Goal: Task Accomplishment & Management: Manage account settings

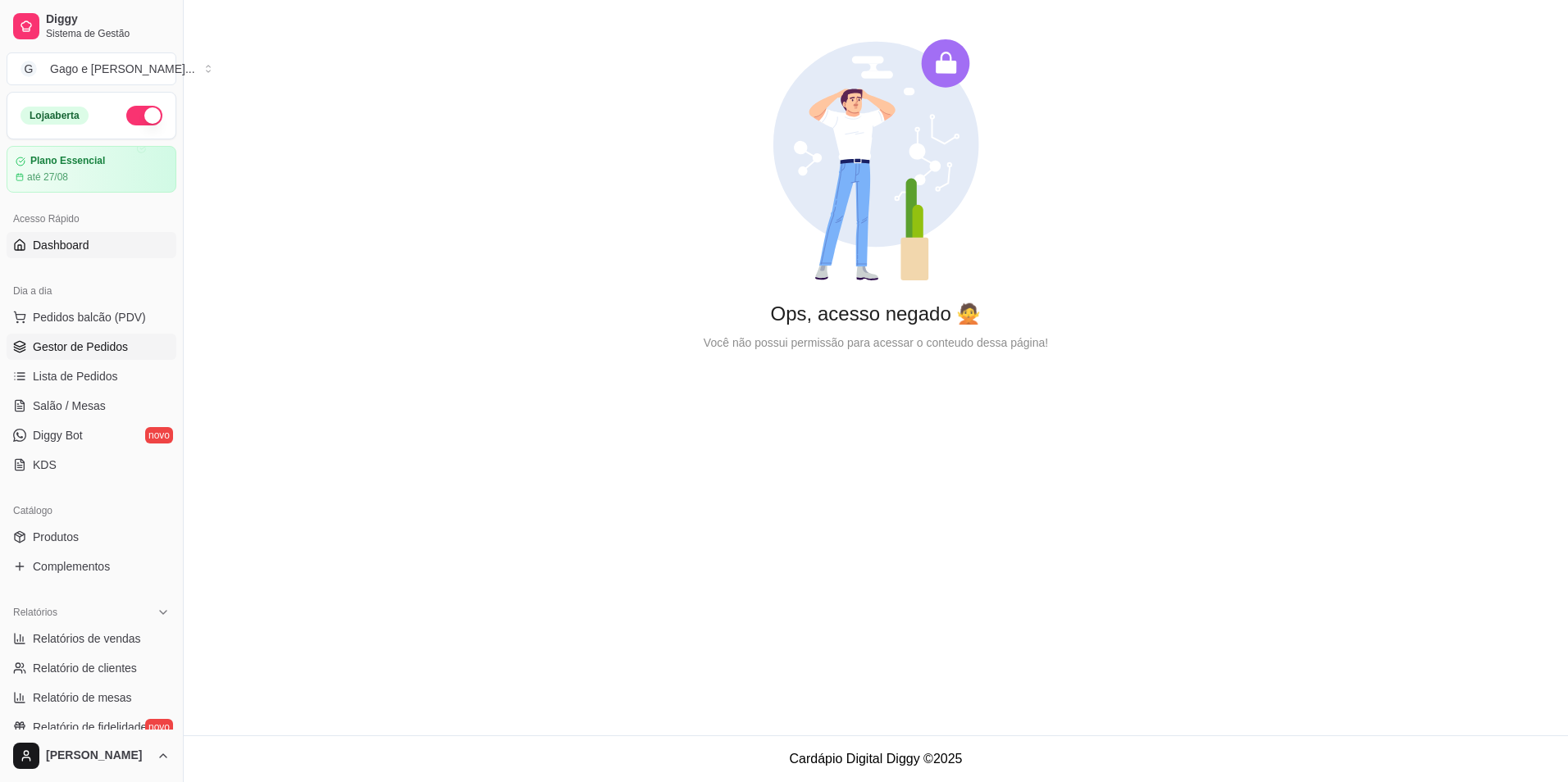
click at [109, 348] on span "Gestor de Pedidos" at bounding box center [80, 347] width 95 height 17
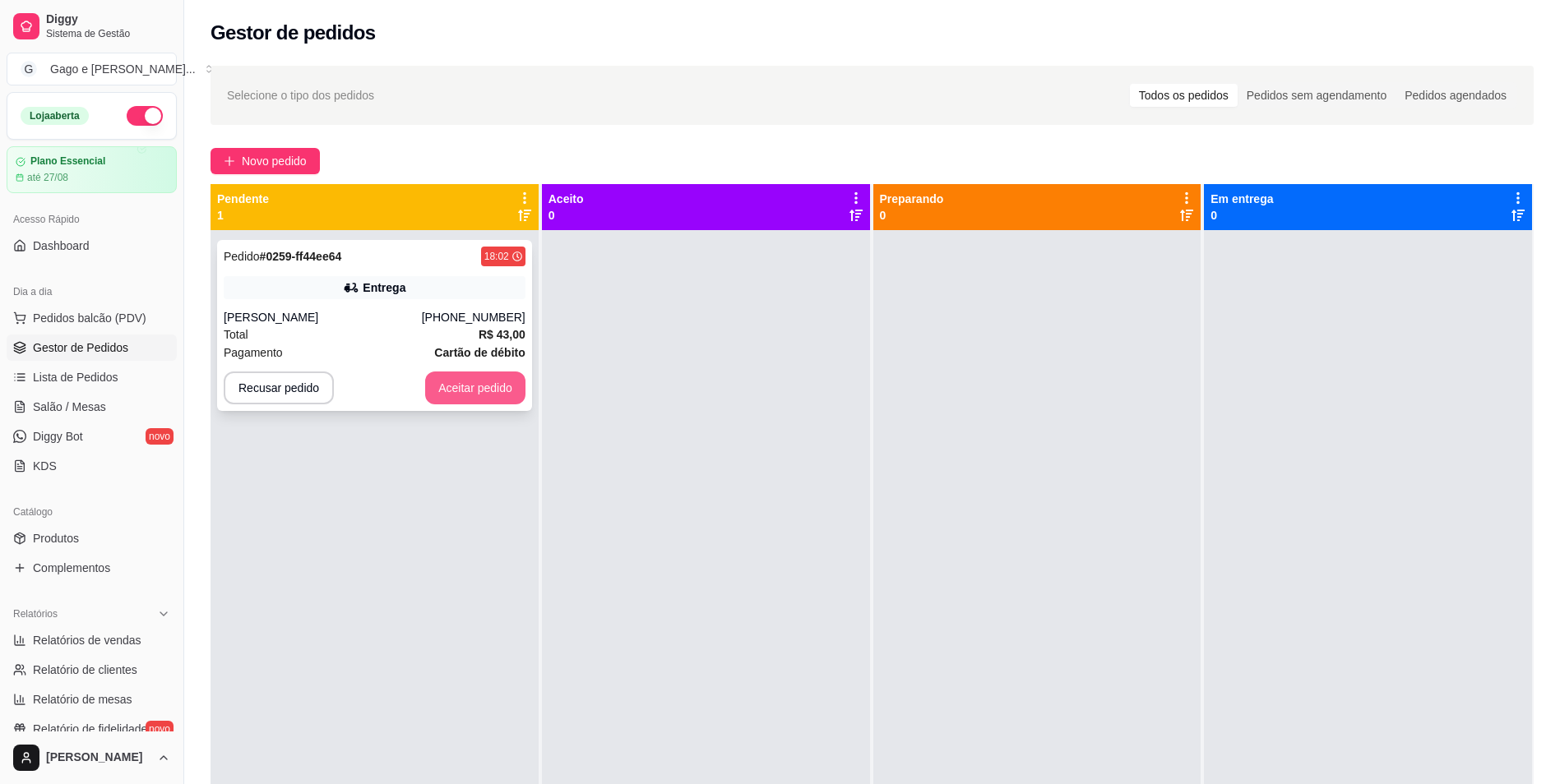
click at [463, 388] on button "Aceitar pedido" at bounding box center [475, 388] width 100 height 33
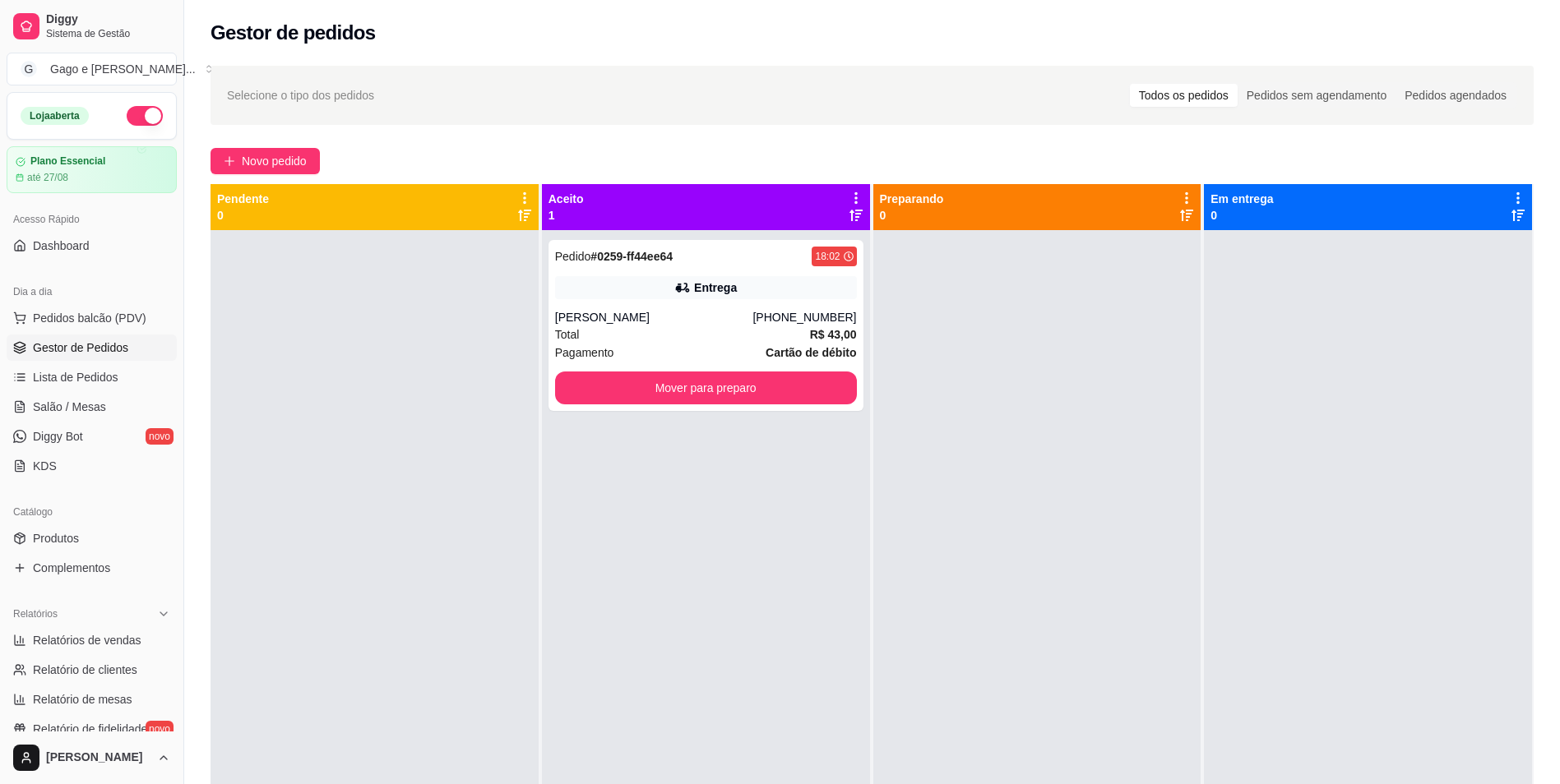
click at [771, 231] on div "Pedido # 0259-ff44ee64 18:02 Entrega [PERSON_NAME] [PHONE_NUMBER] Total R$ 43,0…" at bounding box center [706, 622] width 328 height 784
click at [768, 271] on div "Pedido # 0259-ff44ee64 18:02 Entrega [PERSON_NAME] [PHONE_NUMBER] Total R$ 43,0…" at bounding box center [706, 325] width 315 height 171
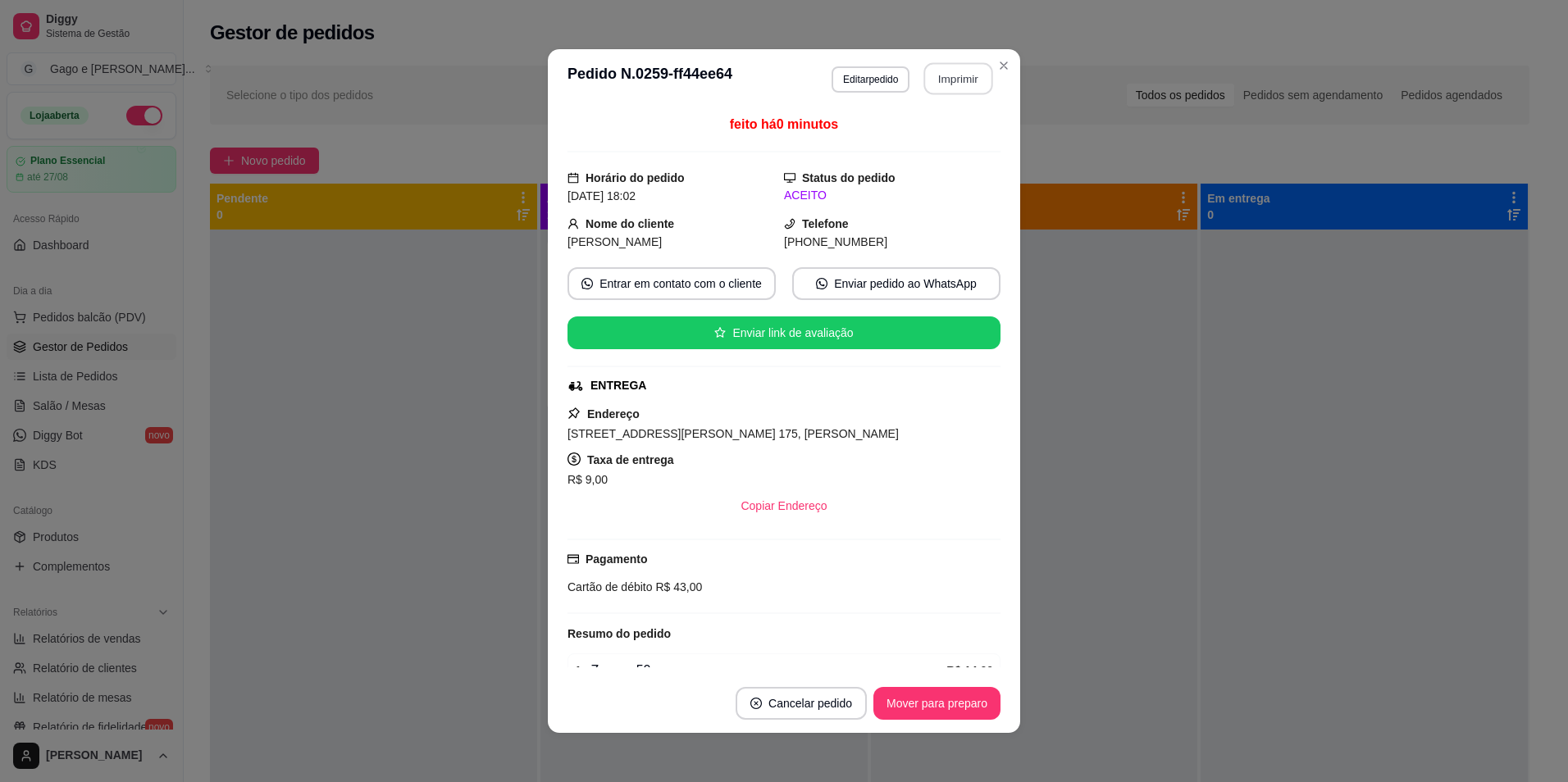
click at [947, 80] on button "Imprimir" at bounding box center [959, 79] width 69 height 32
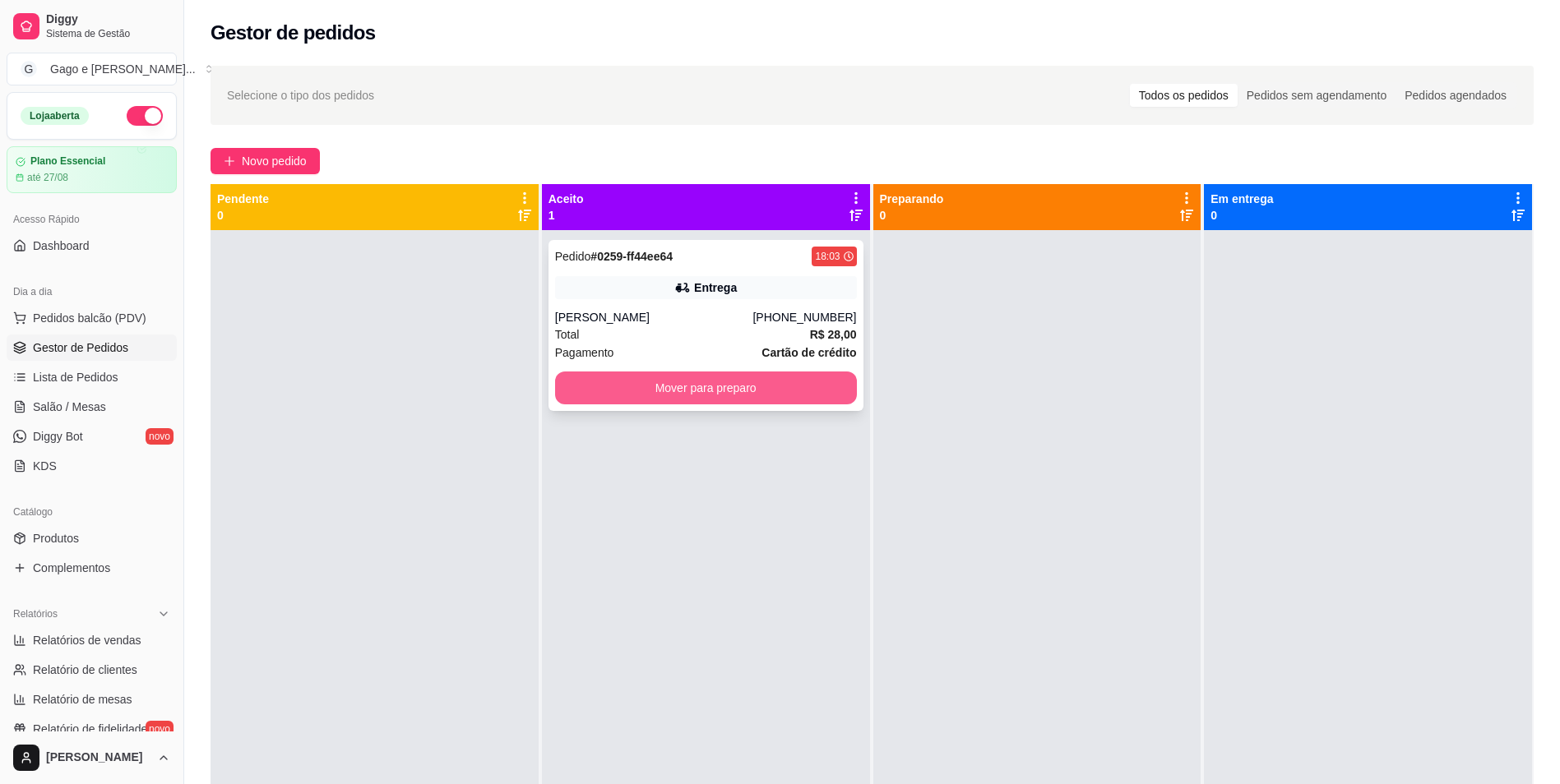
click at [705, 393] on button "Mover para preparo" at bounding box center [706, 388] width 302 height 33
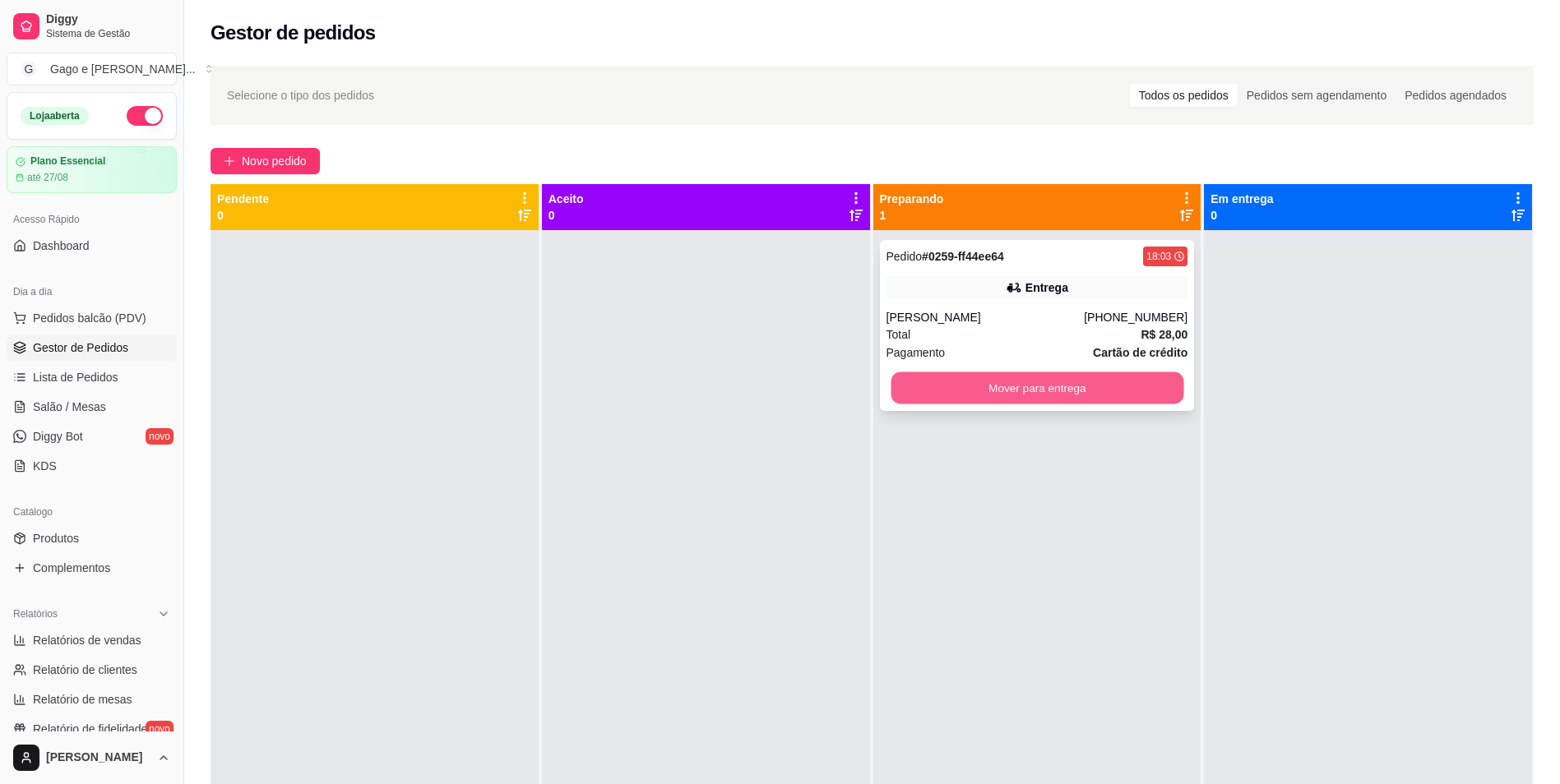
click at [1038, 396] on button "Mover para entrega" at bounding box center [1037, 388] width 293 height 32
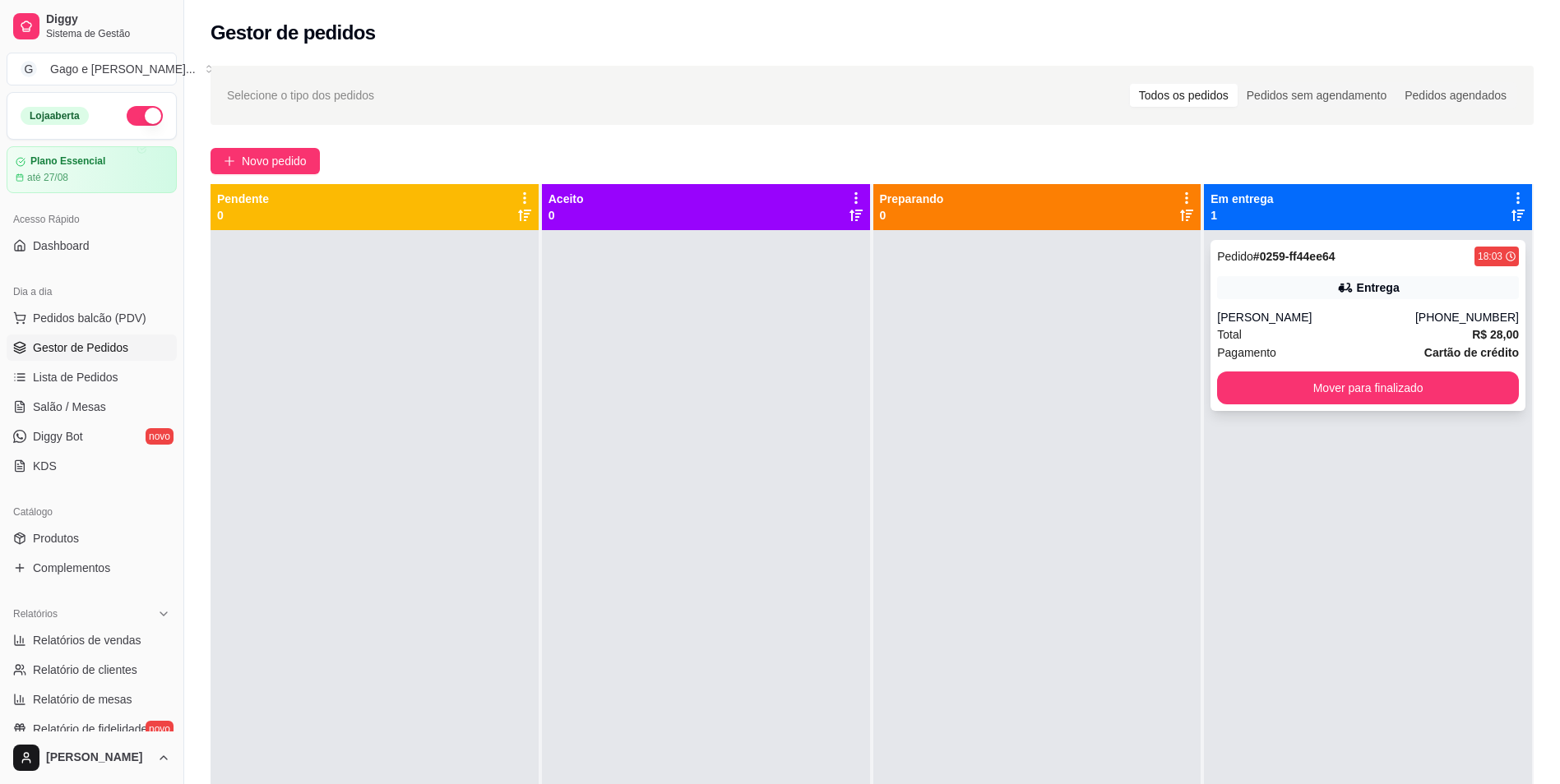
click at [1309, 310] on div "Marcelo" at bounding box center [1317, 317] width 198 height 17
click at [1450, 324] on div "[PHONE_NUMBER]" at bounding box center [1466, 317] width 104 height 17
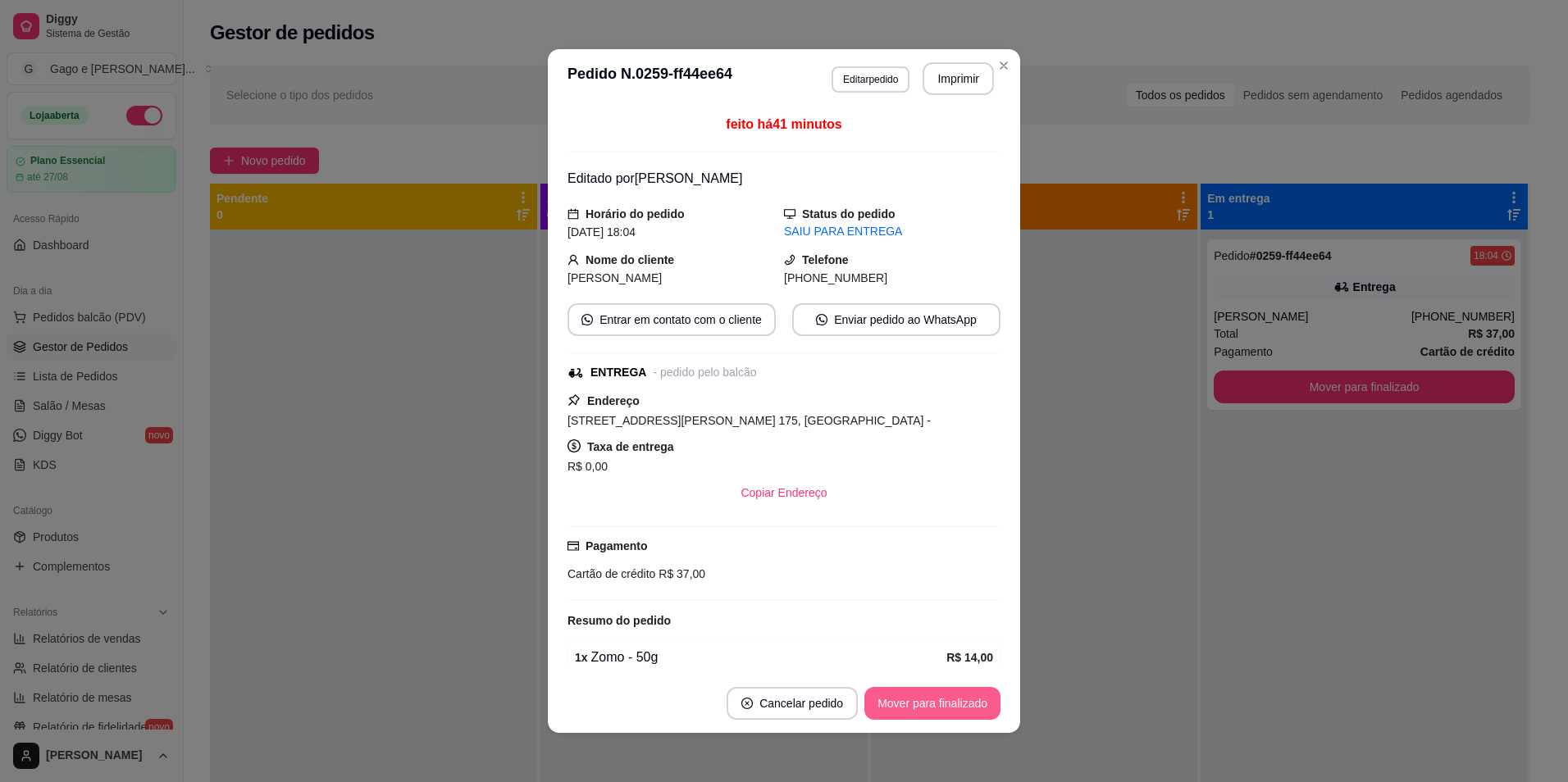
click at [970, 696] on button "Mover para finalizado" at bounding box center [932, 703] width 136 height 33
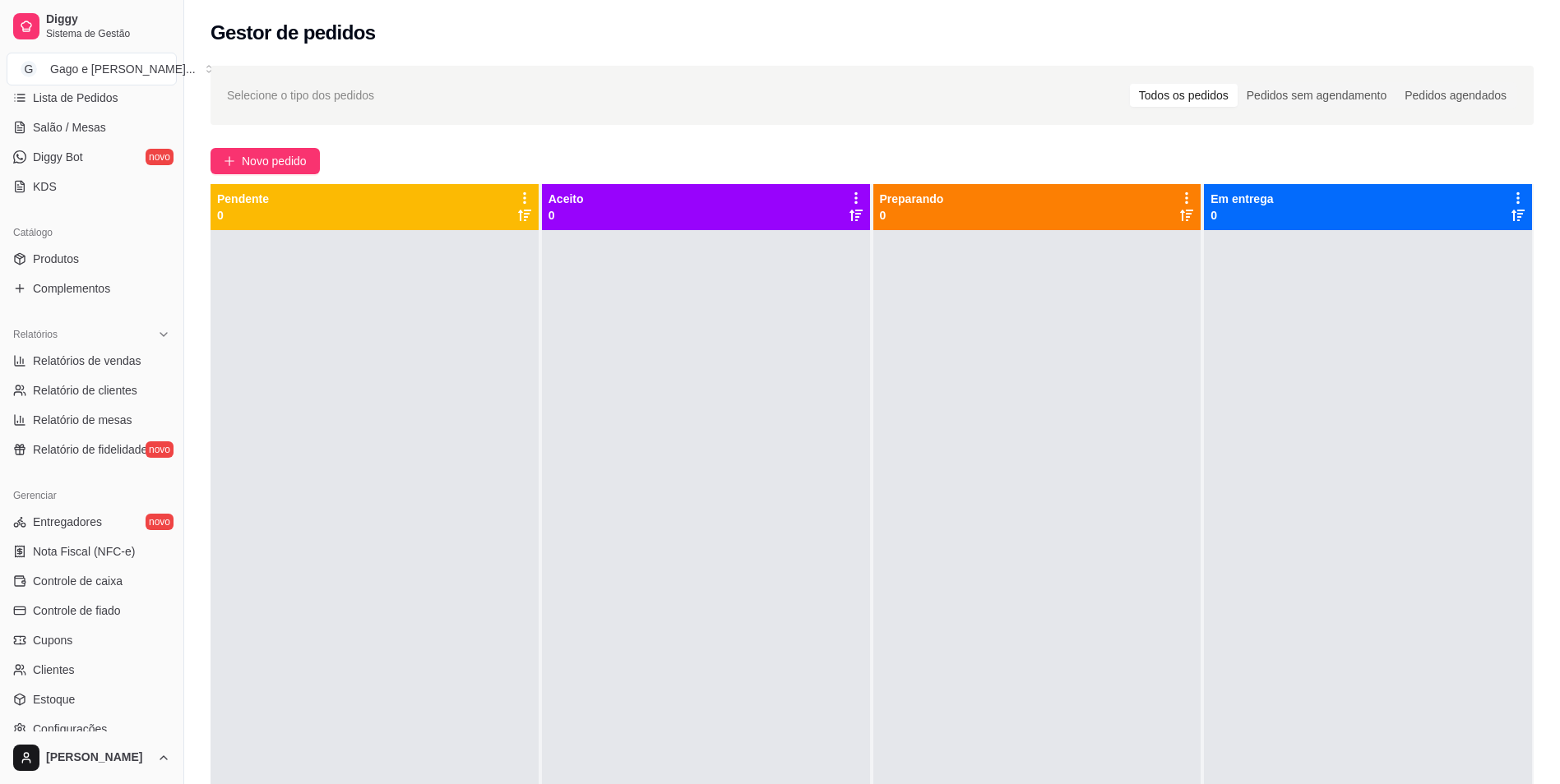
scroll to position [398, 0]
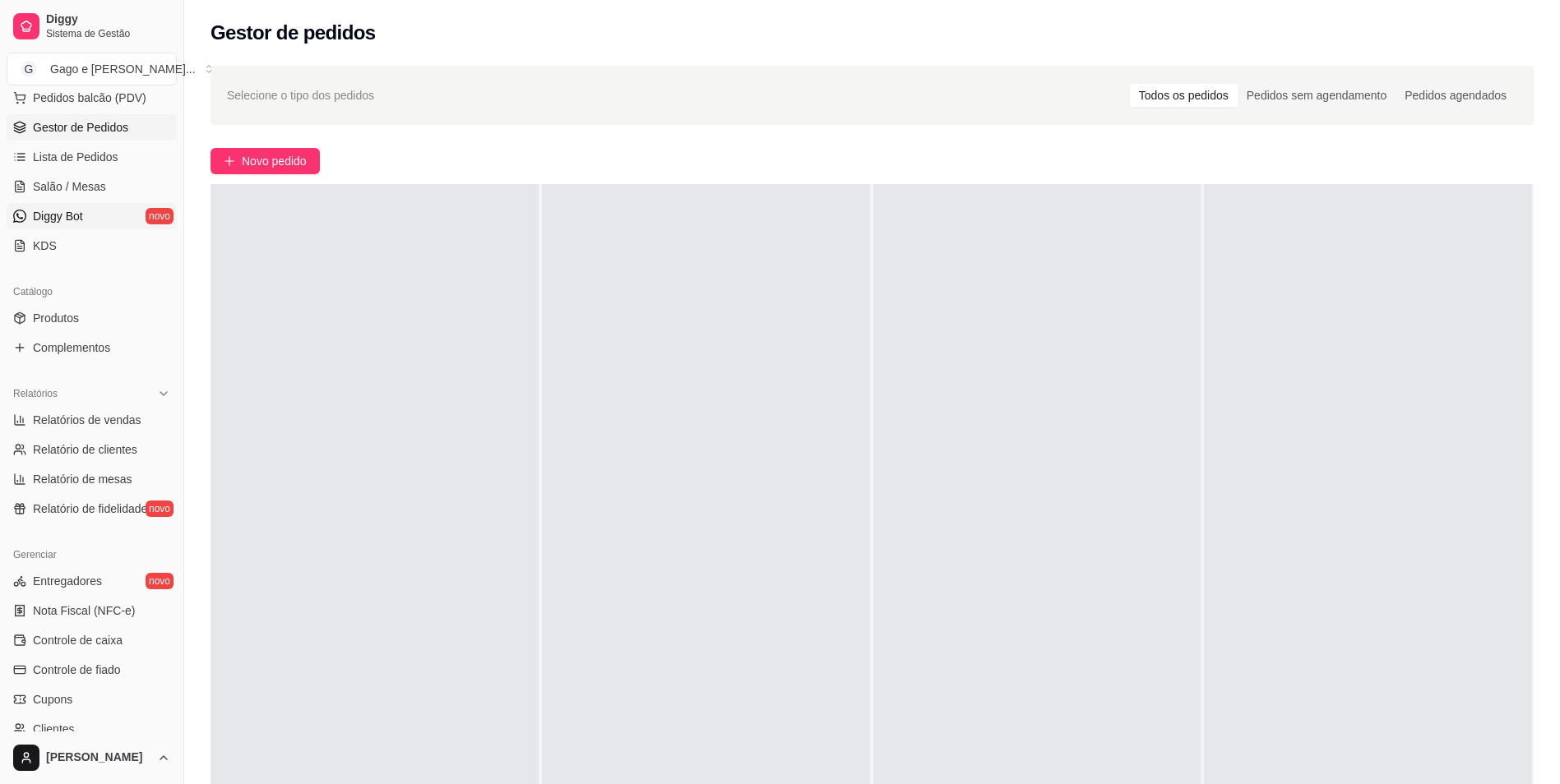
scroll to position [247, 0]
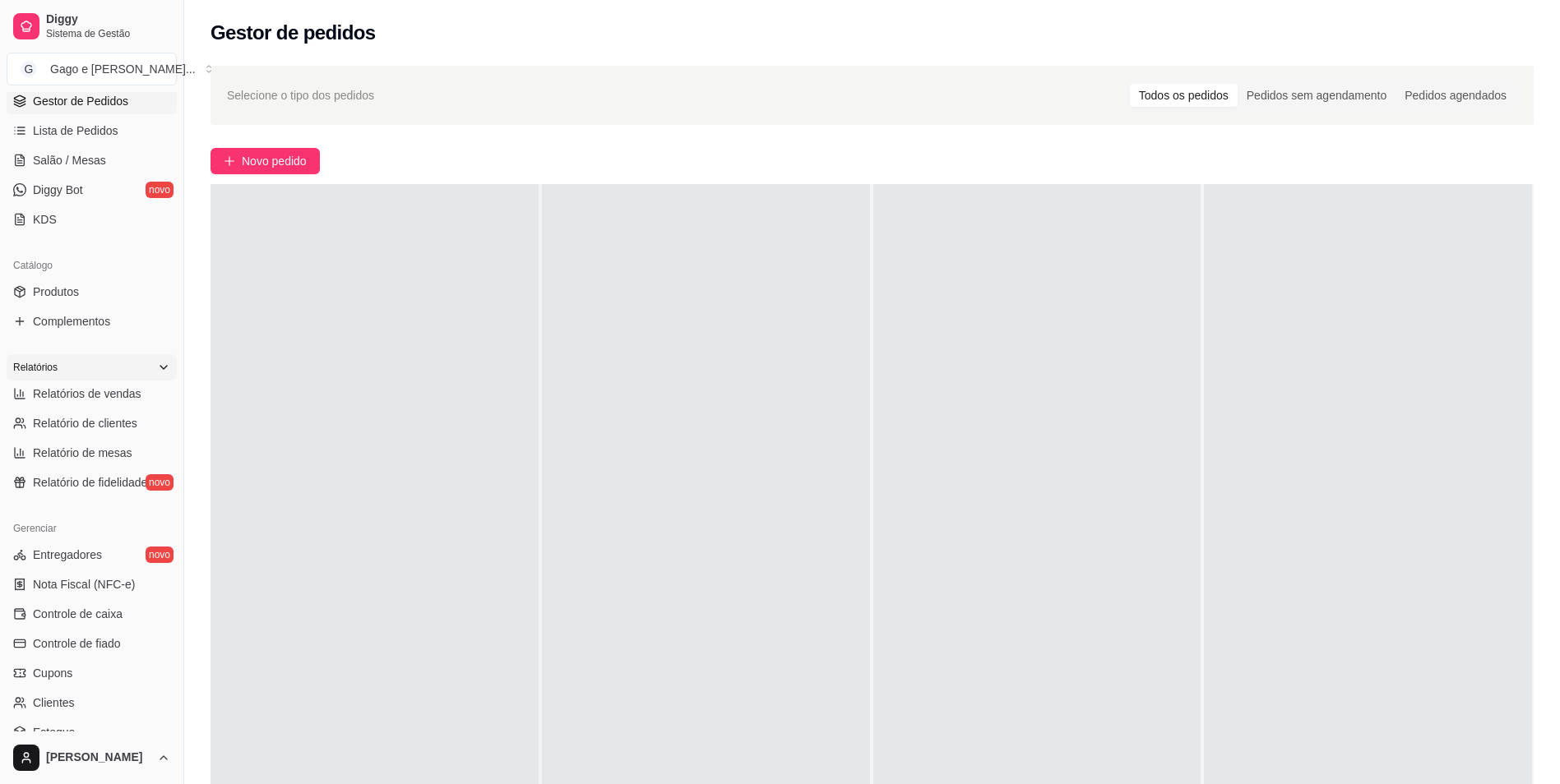
click at [148, 374] on div "Relatórios" at bounding box center [91, 367] width 170 height 27
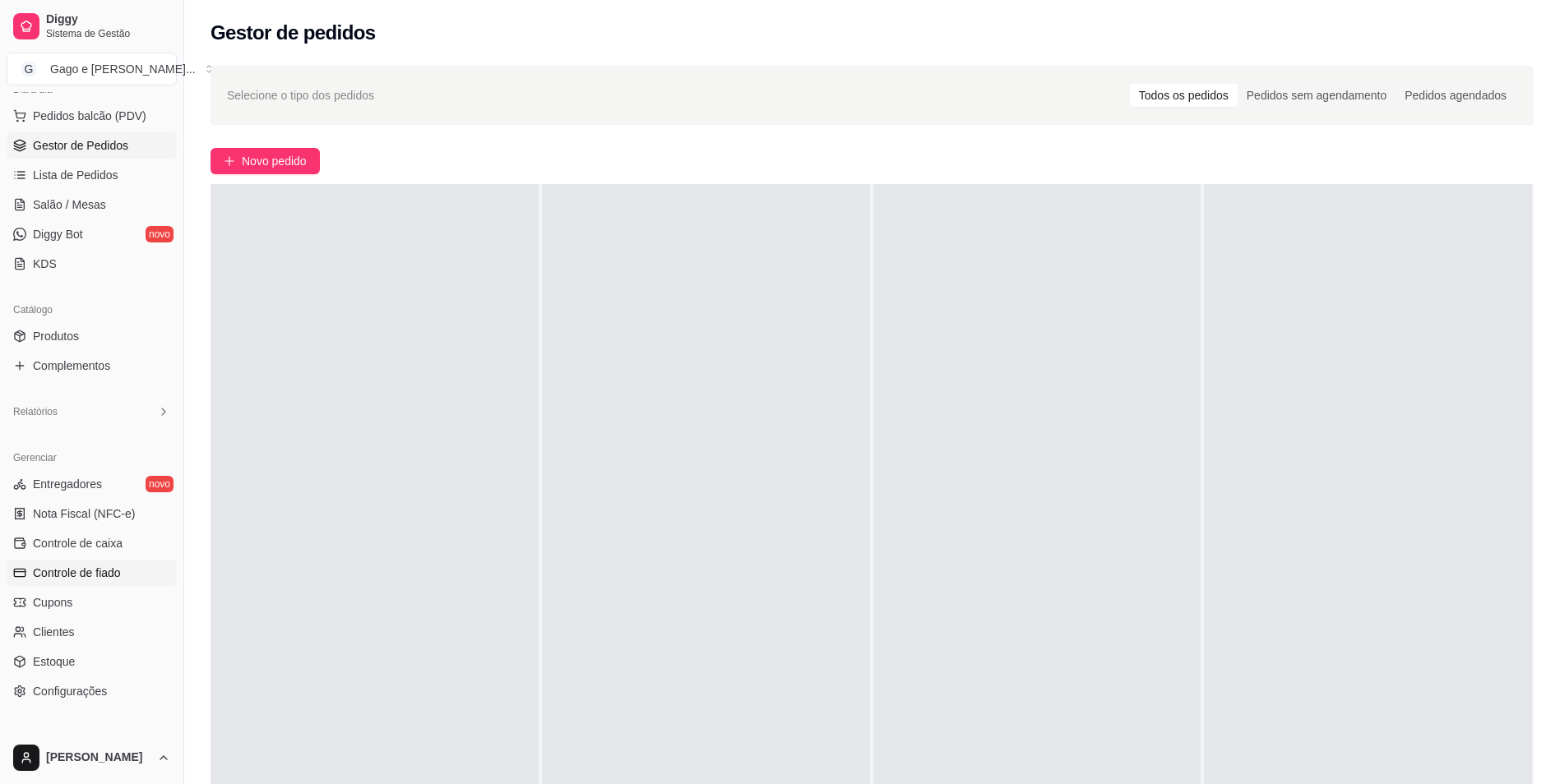
scroll to position [202, 0]
click at [101, 236] on link "Diggy Bot novo" at bounding box center [91, 235] width 170 height 27
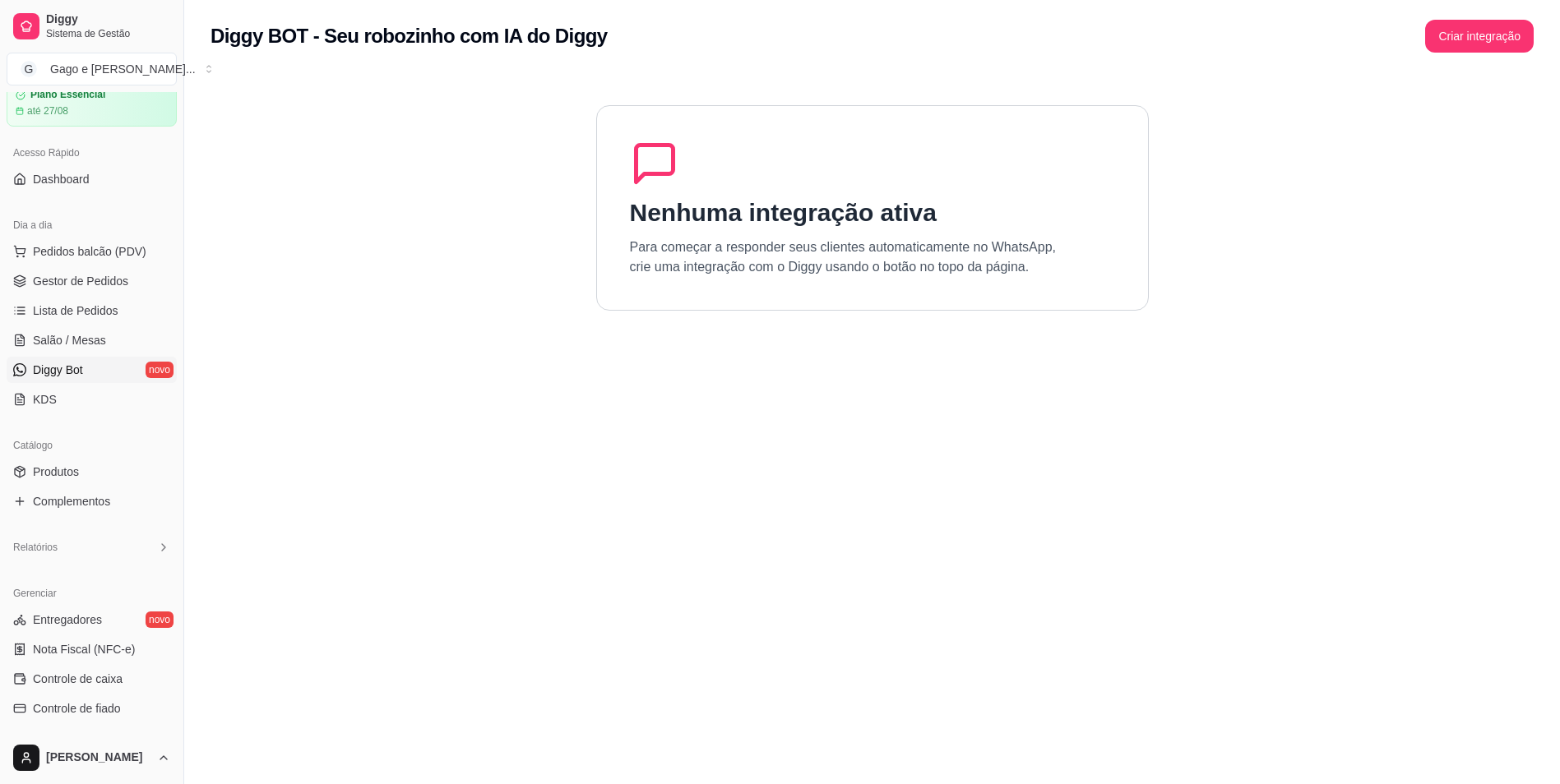
scroll to position [82, 0]
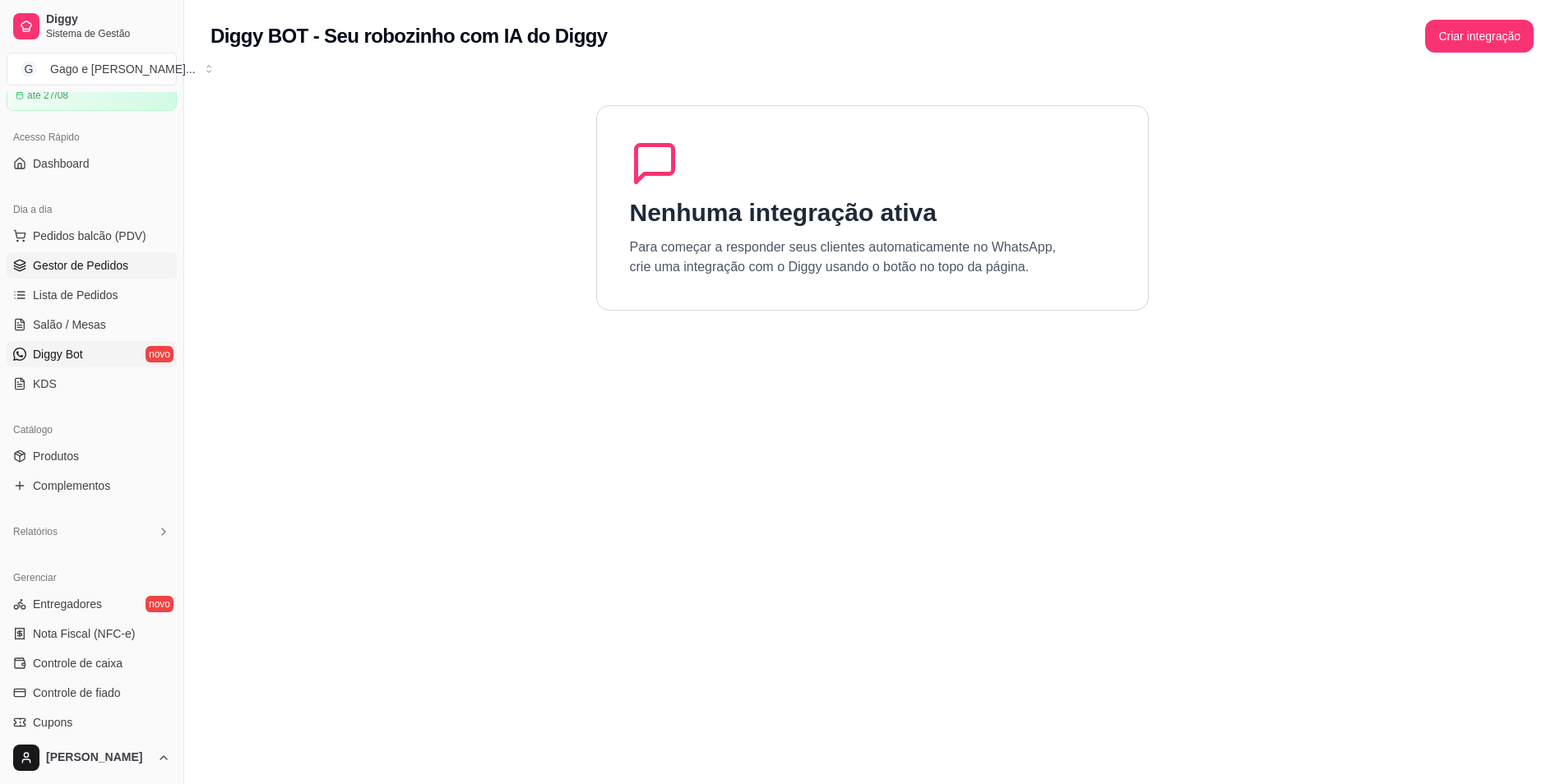
click at [110, 257] on span "Gestor de Pedidos" at bounding box center [81, 265] width 96 height 17
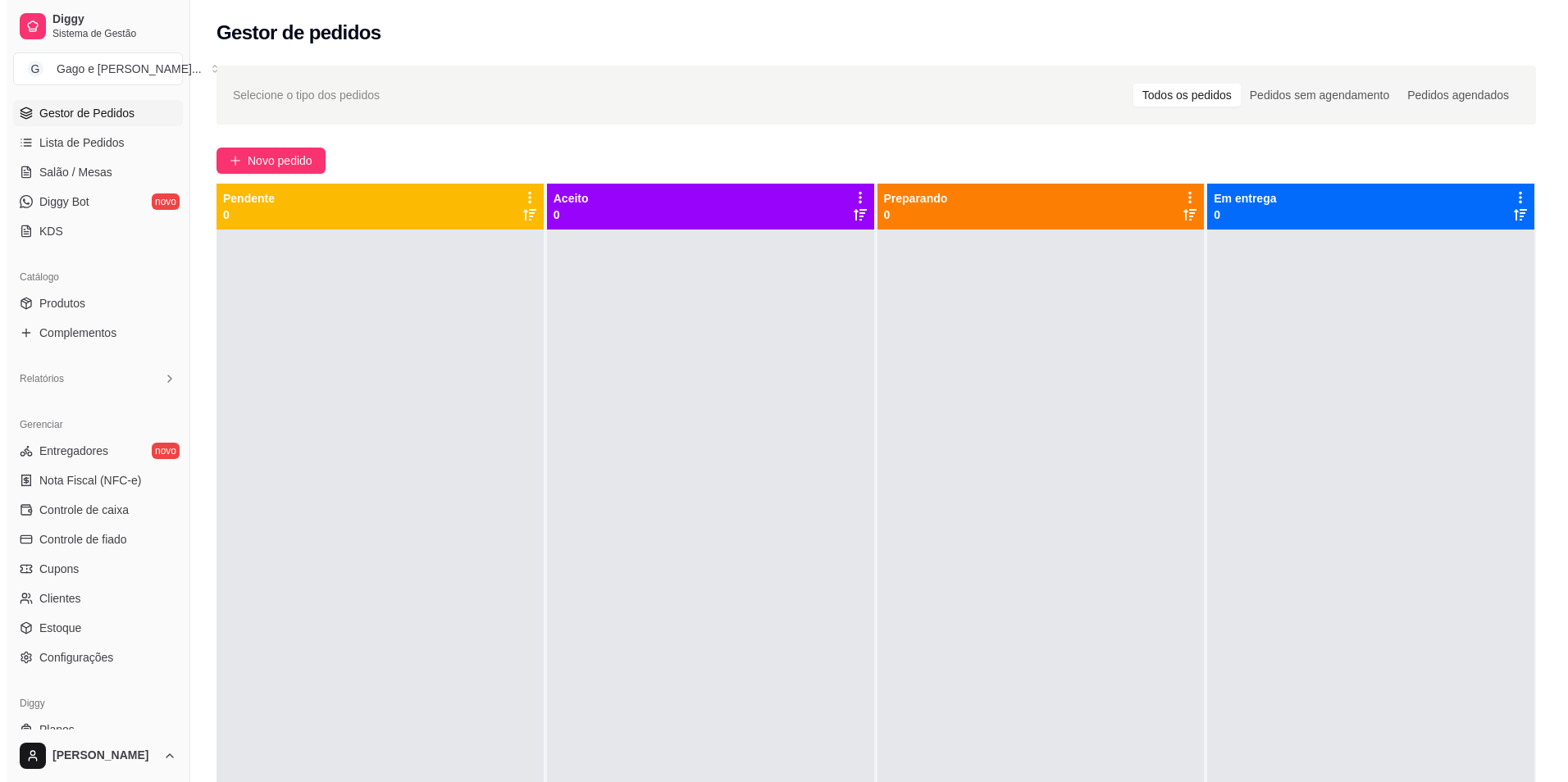
scroll to position [282, 0]
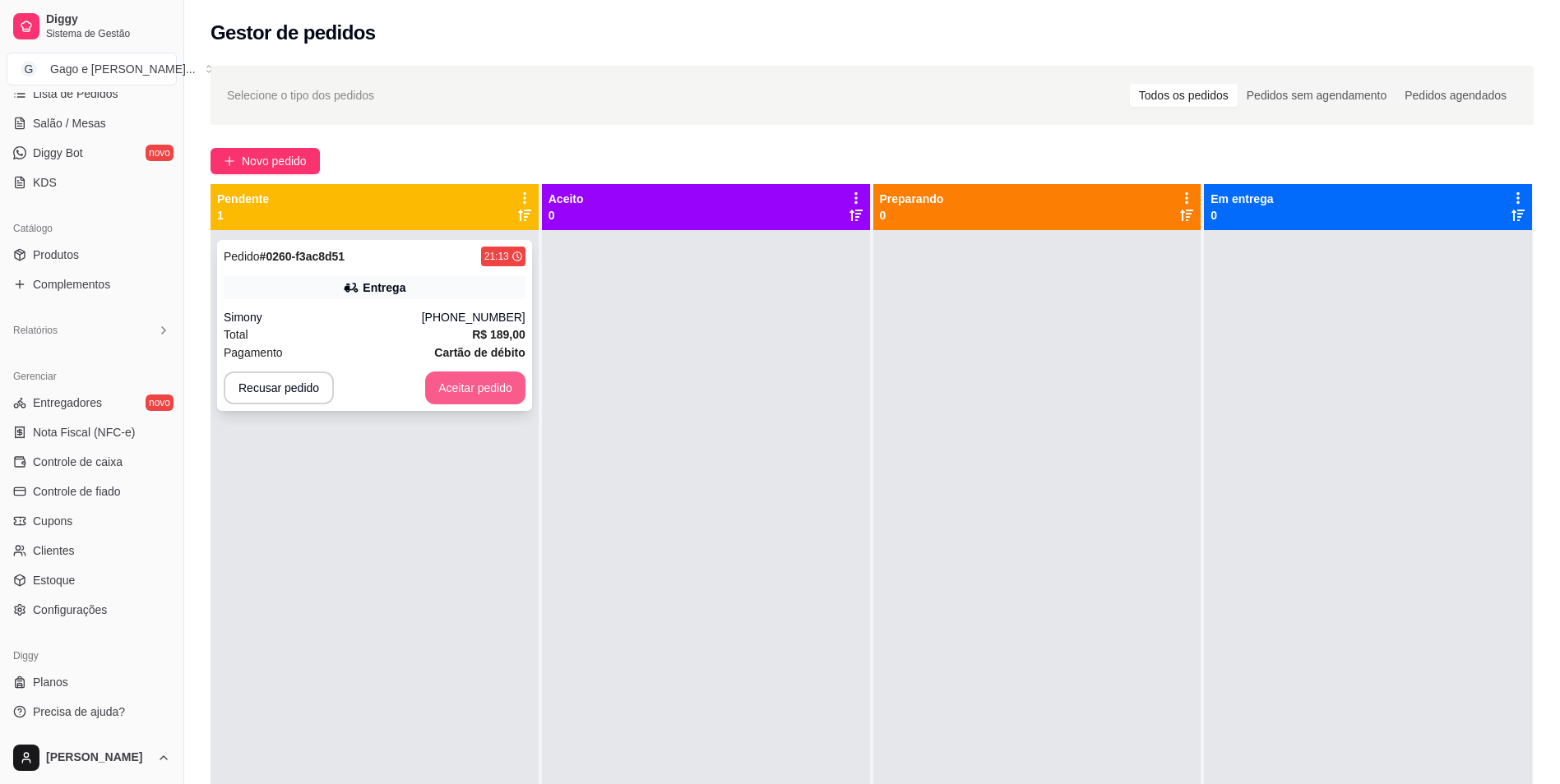
click at [513, 382] on button "Aceitar pedido" at bounding box center [475, 388] width 100 height 33
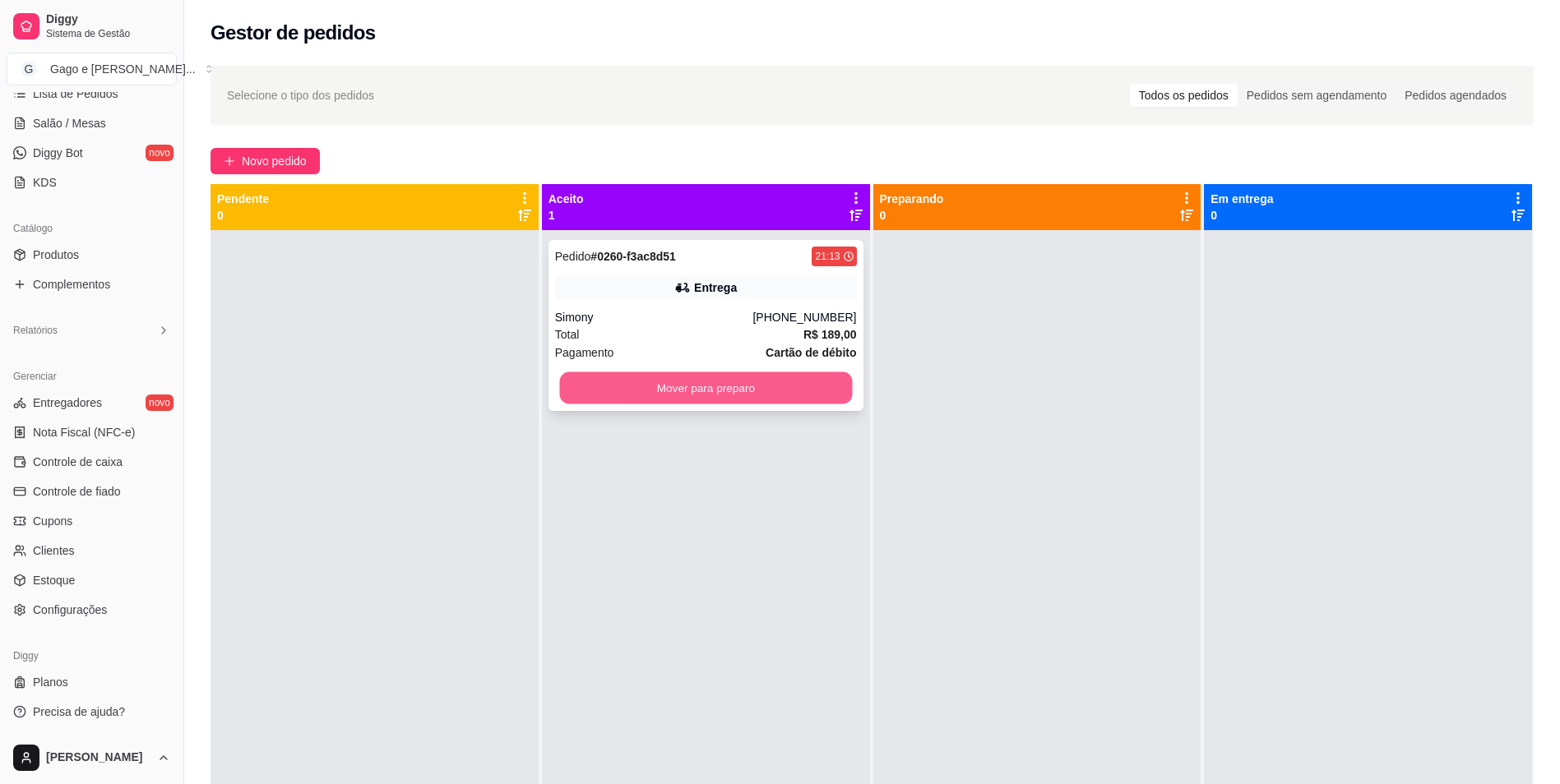
click at [800, 388] on button "Mover para preparo" at bounding box center [706, 388] width 293 height 32
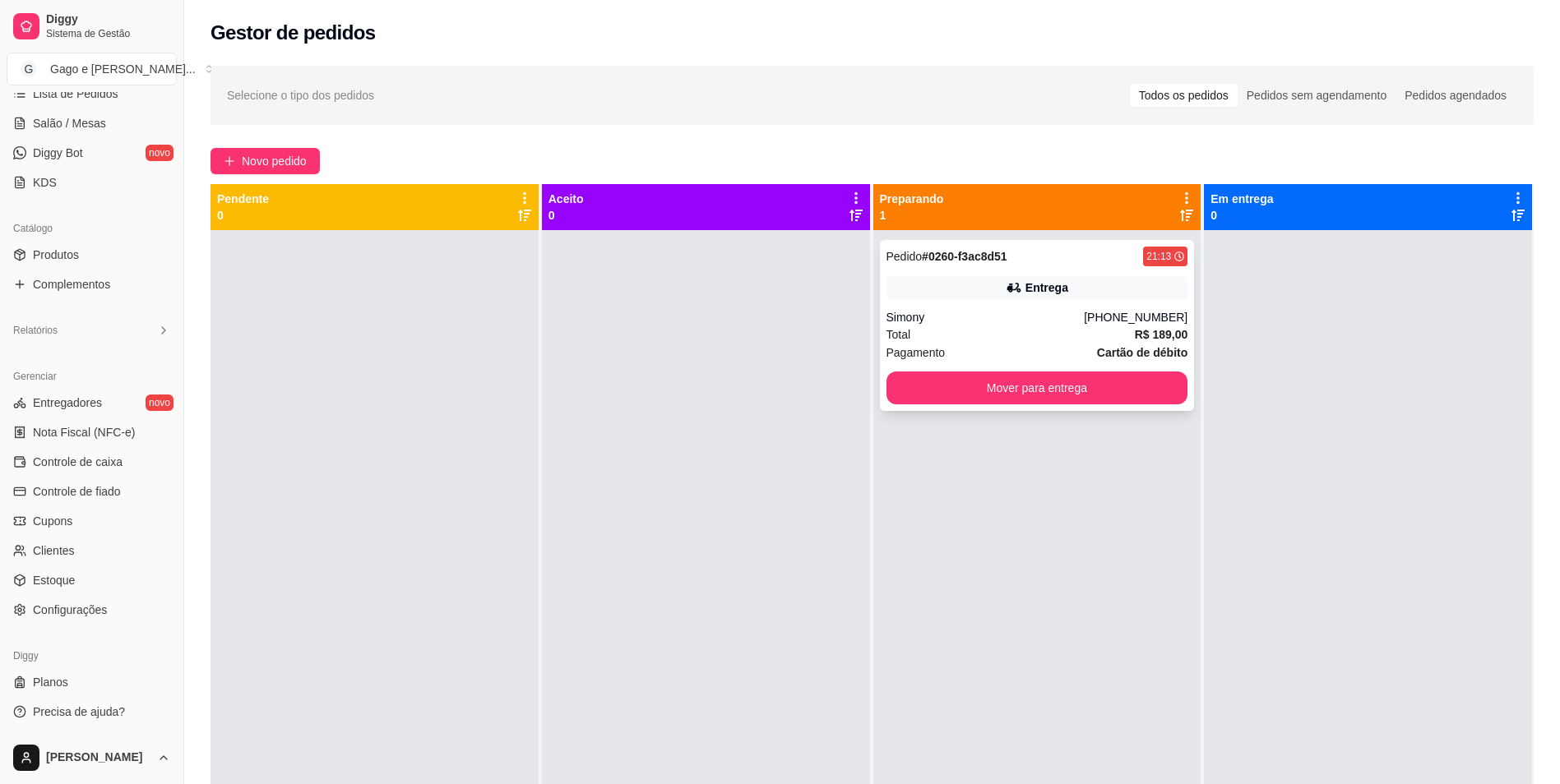
click at [1019, 279] on div "Entrega" at bounding box center [1037, 288] width 302 height 23
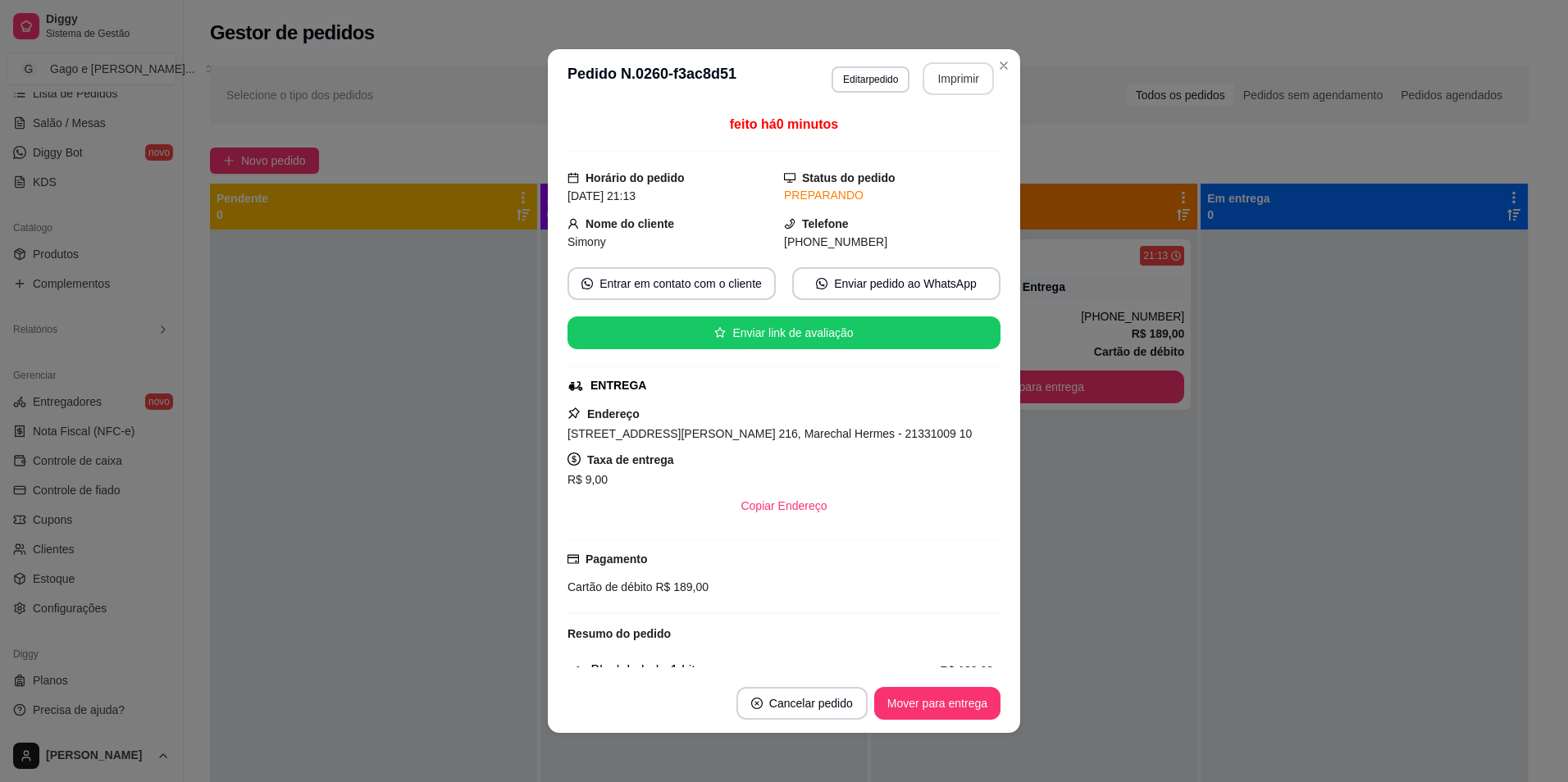
click at [944, 83] on button "Imprimir" at bounding box center [958, 79] width 72 height 33
click at [734, 284] on button "Entrar em contato com o cliente" at bounding box center [671, 284] width 201 height 32
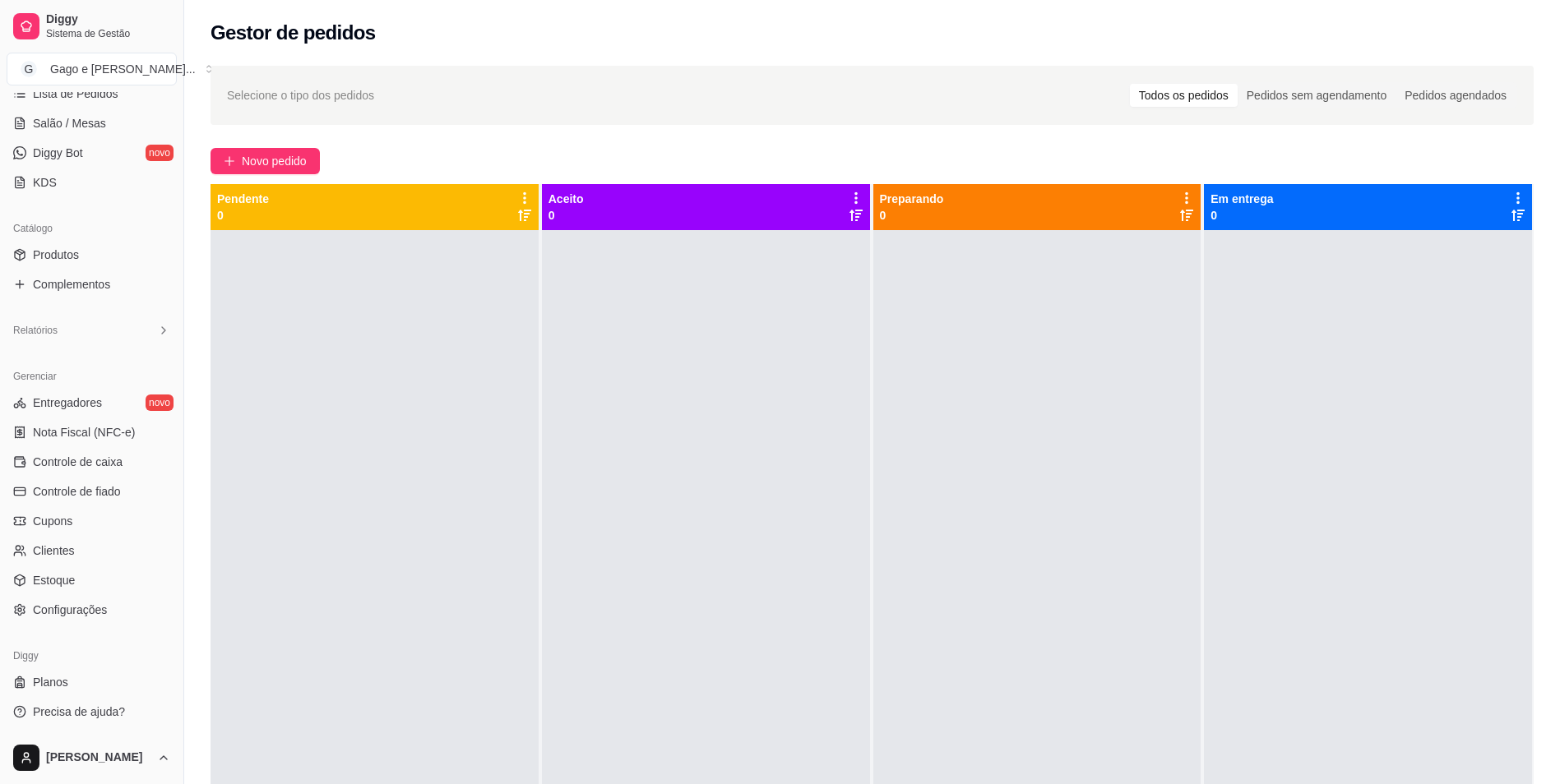
click at [821, 342] on div at bounding box center [706, 622] width 328 height 784
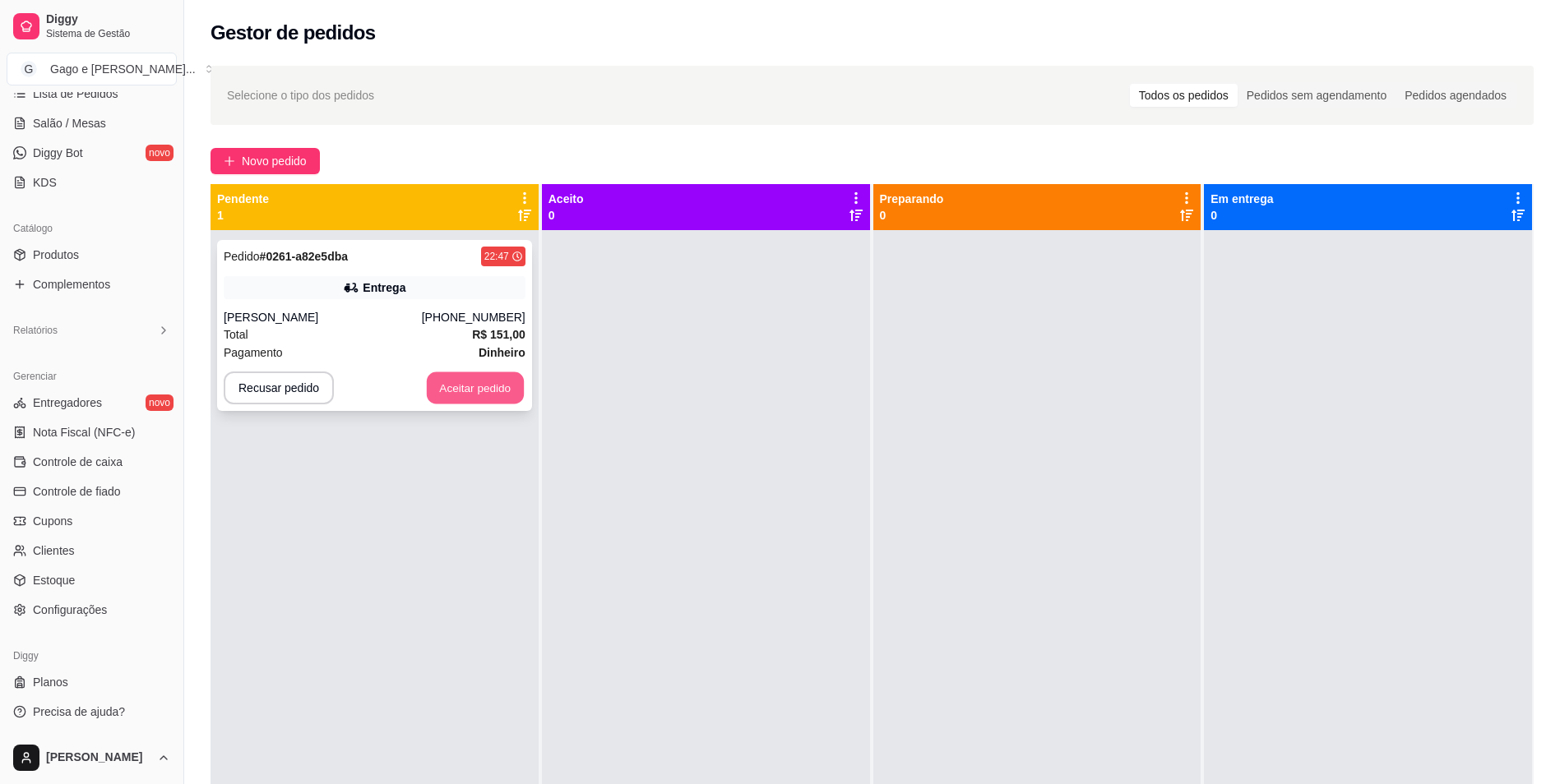
click at [471, 391] on button "Aceitar pedido" at bounding box center [475, 388] width 97 height 32
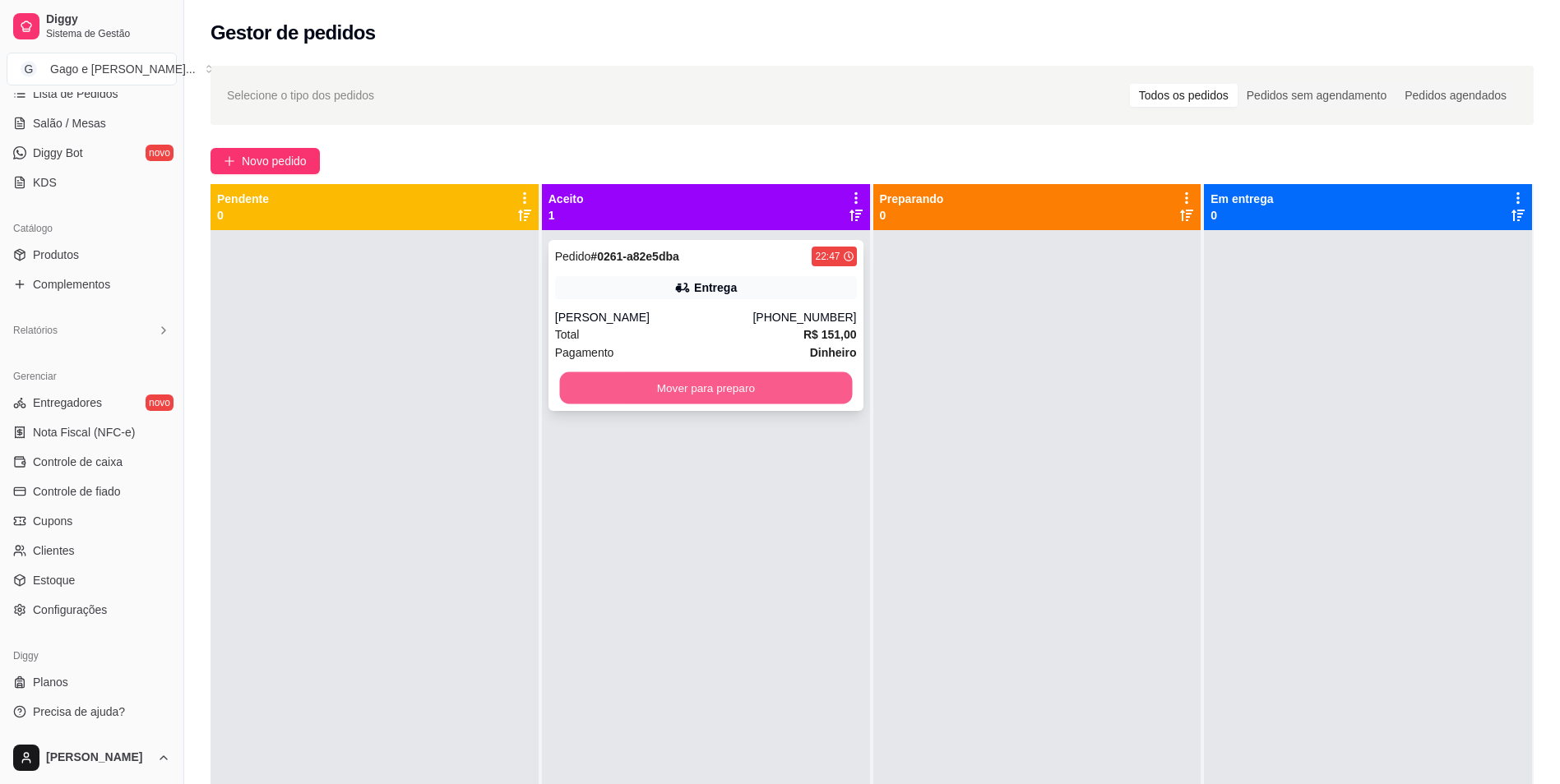
click at [725, 384] on button "Mover para preparo" at bounding box center [706, 388] width 293 height 32
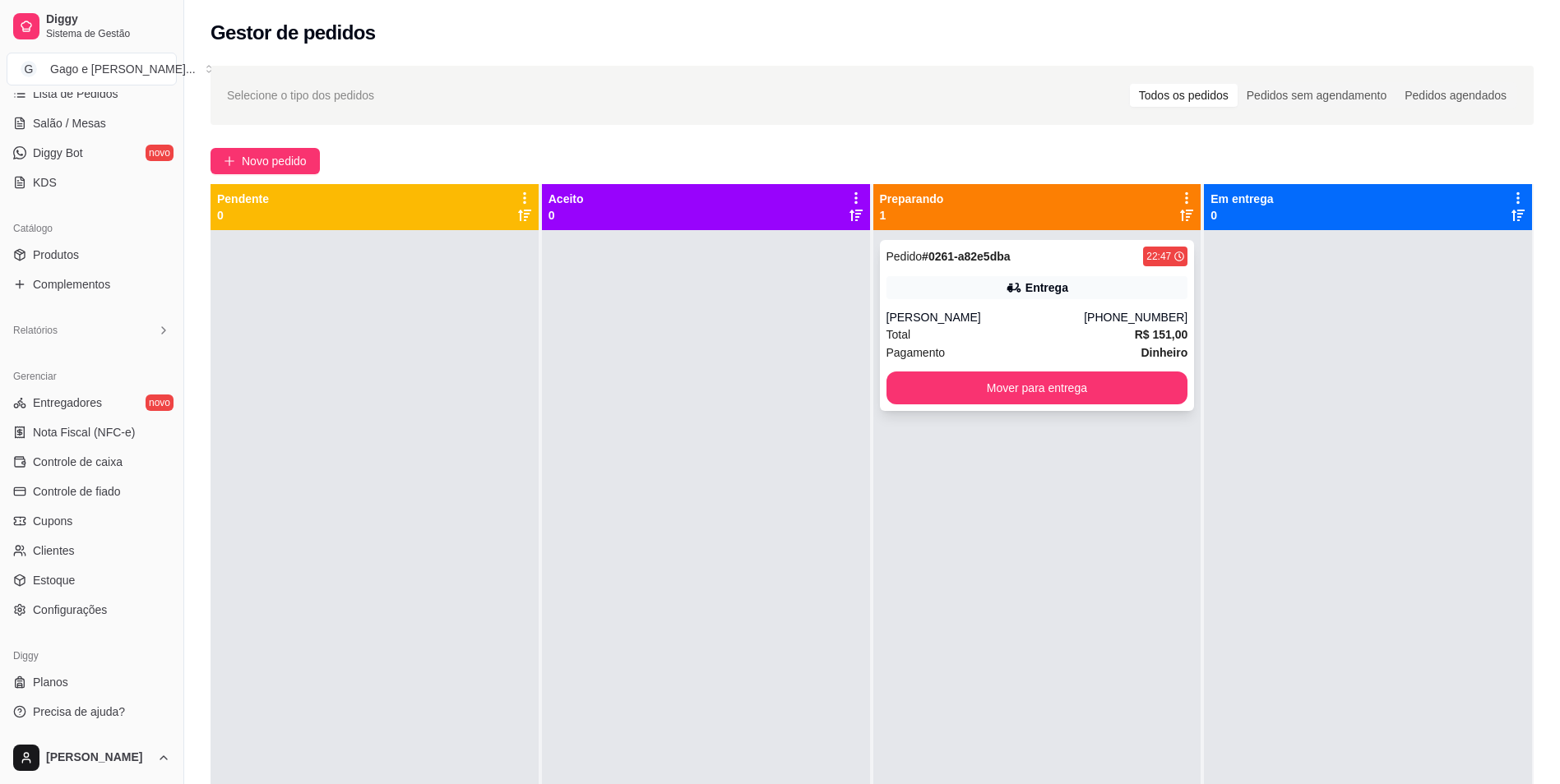
click at [993, 308] on div "Pedido # 0261-a82e5dba 22:47 Entrega [PERSON_NAME] [PHONE_NUMBER] Total R$ 151,…" at bounding box center [1038, 325] width 315 height 171
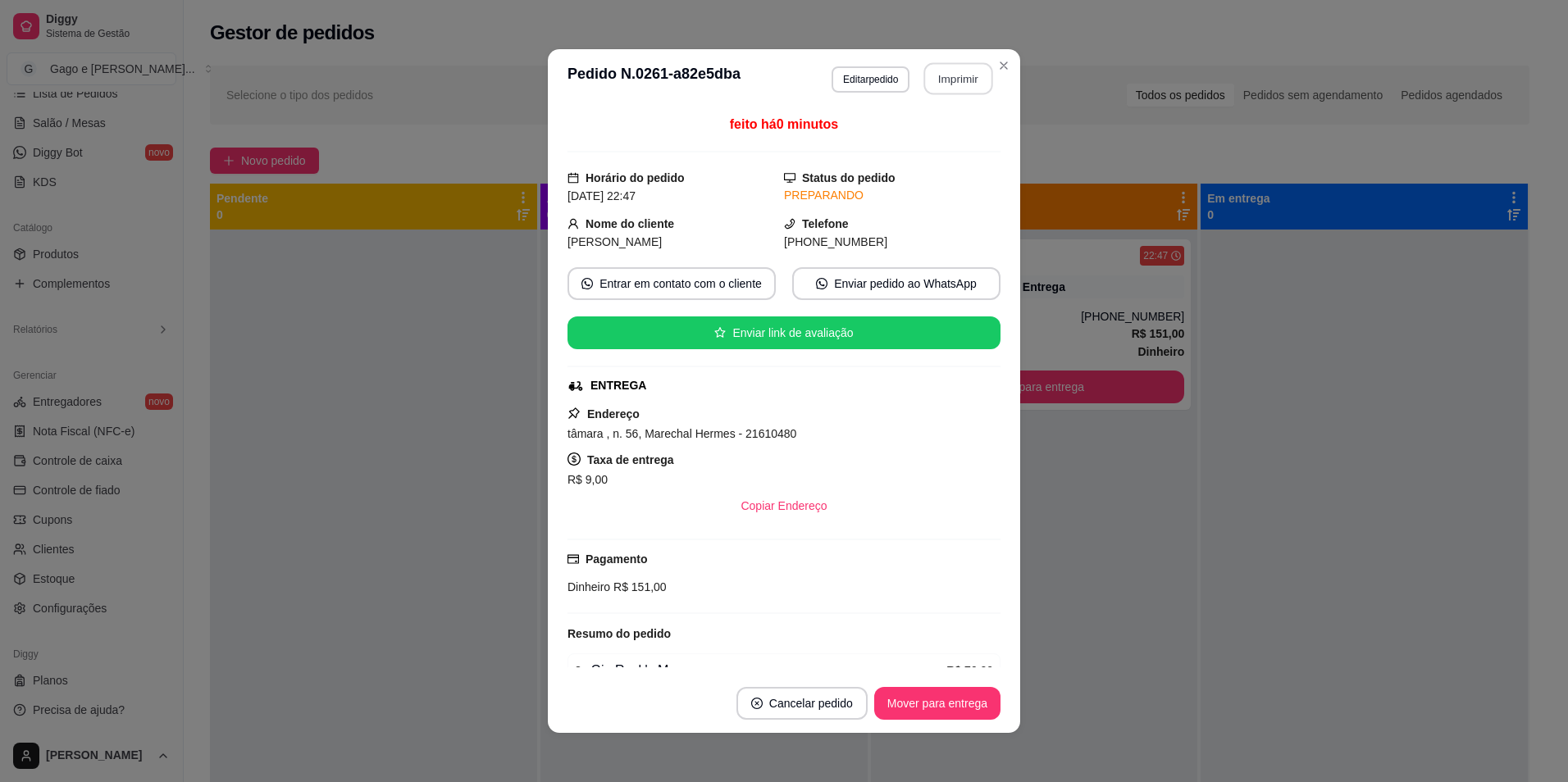
click at [949, 90] on button "Imprimir" at bounding box center [959, 79] width 69 height 32
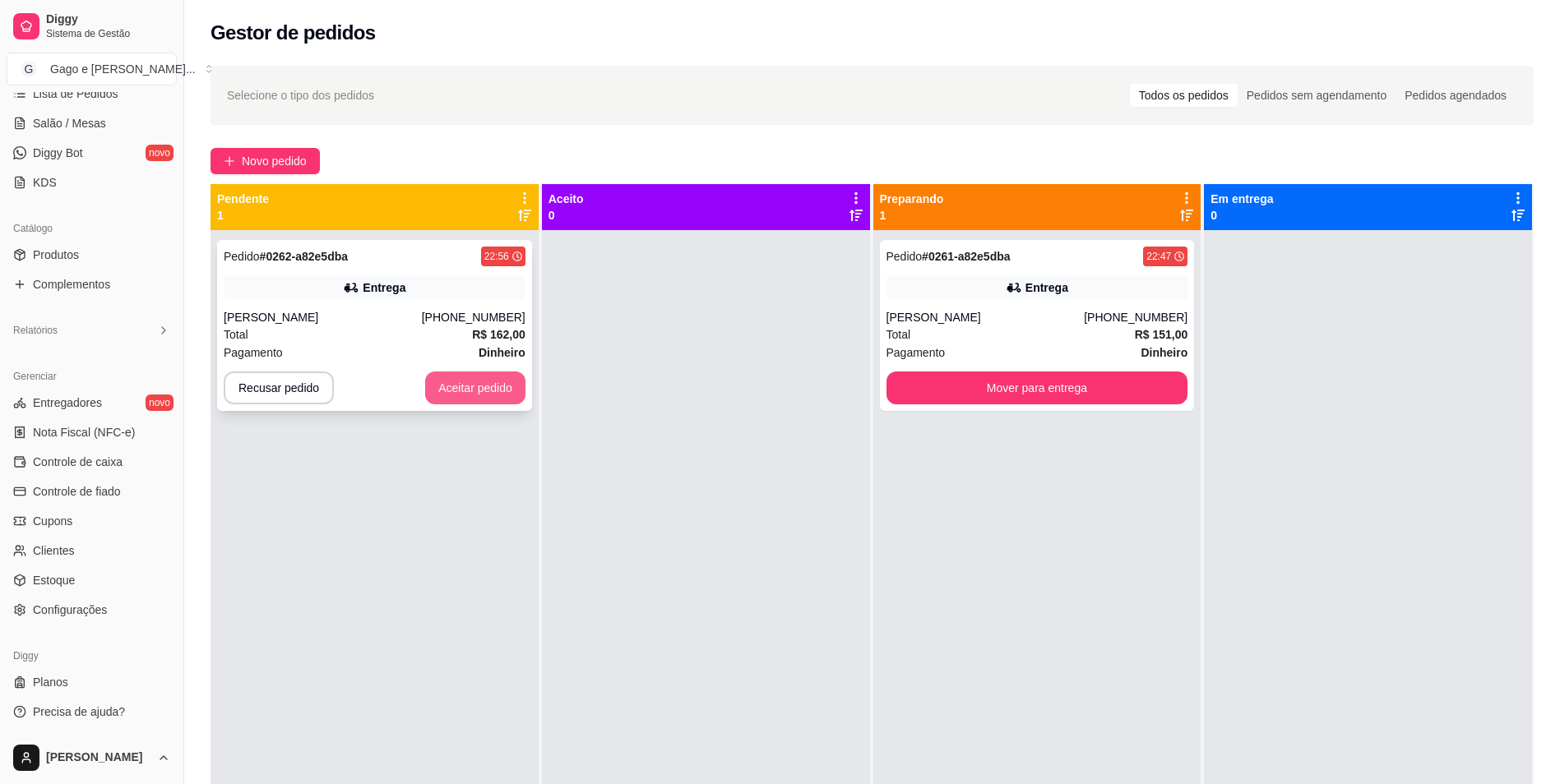
click at [492, 379] on button "Aceitar pedido" at bounding box center [475, 388] width 100 height 33
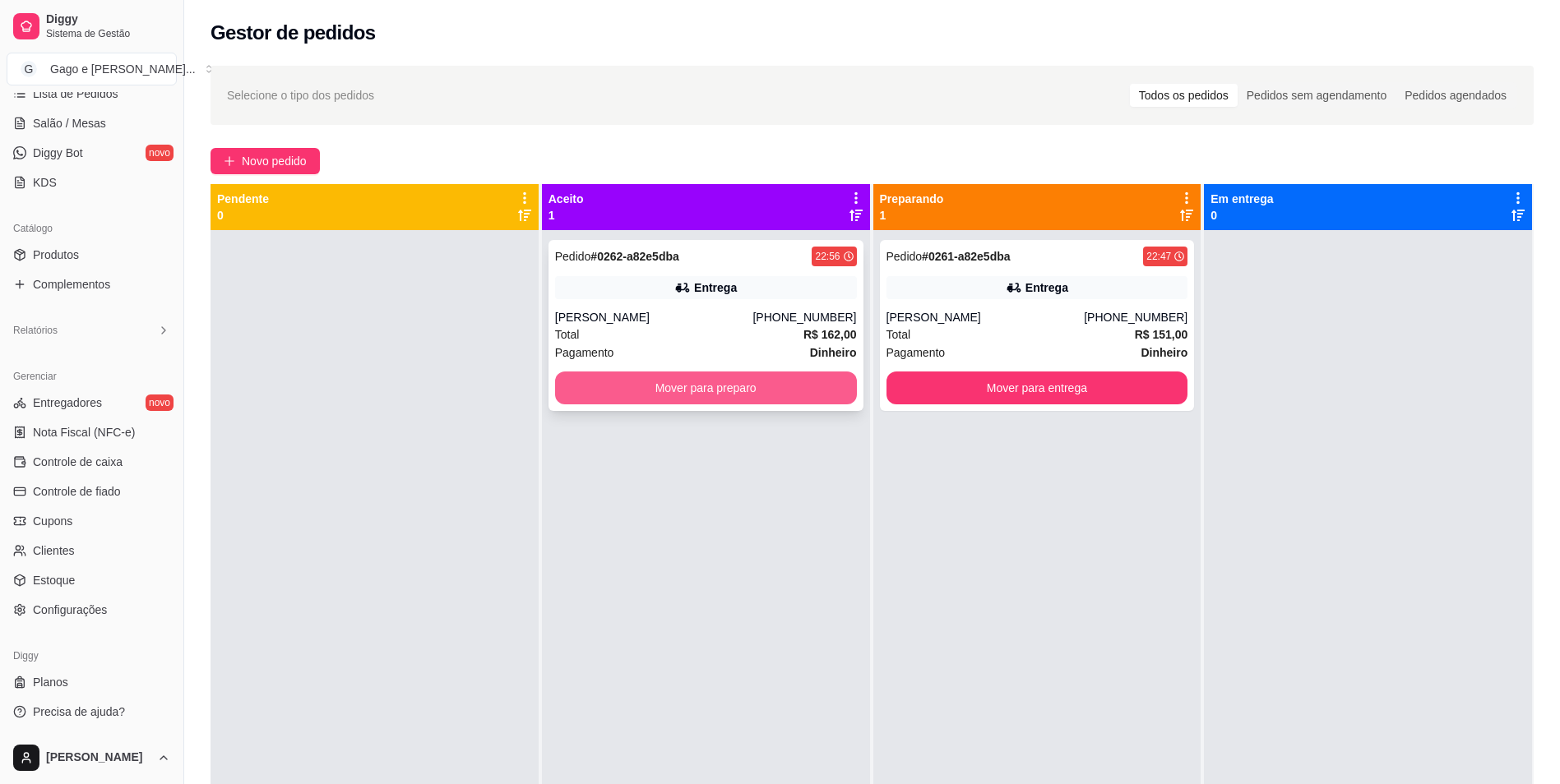
click at [765, 382] on button "Mover para preparo" at bounding box center [706, 388] width 302 height 33
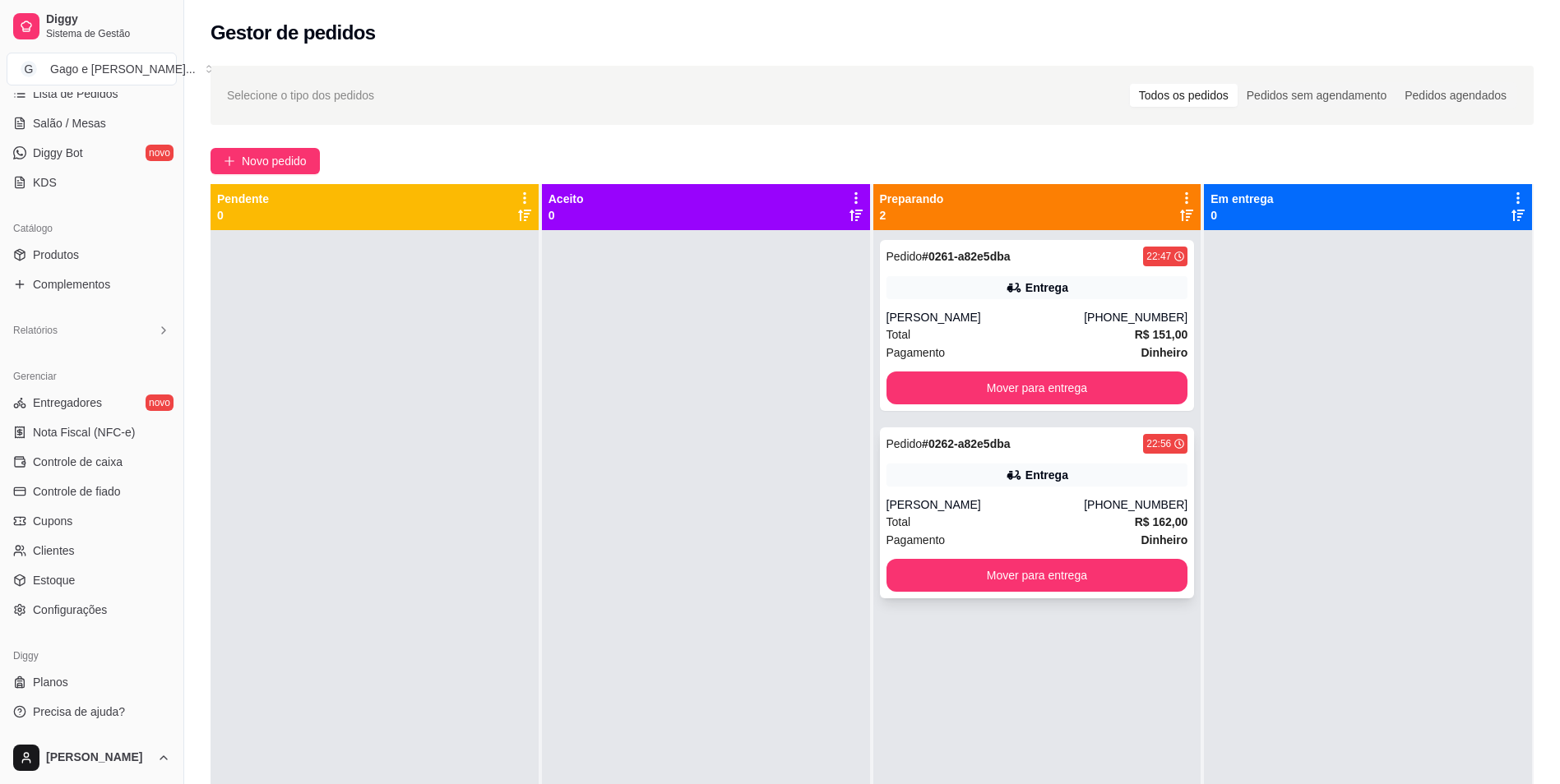
click at [1042, 501] on div "[PERSON_NAME]" at bounding box center [985, 504] width 198 height 17
click at [1008, 320] on div "[PERSON_NAME]" at bounding box center [985, 317] width 198 height 17
click at [961, 328] on div "Total R$ 151,00" at bounding box center [1037, 334] width 302 height 18
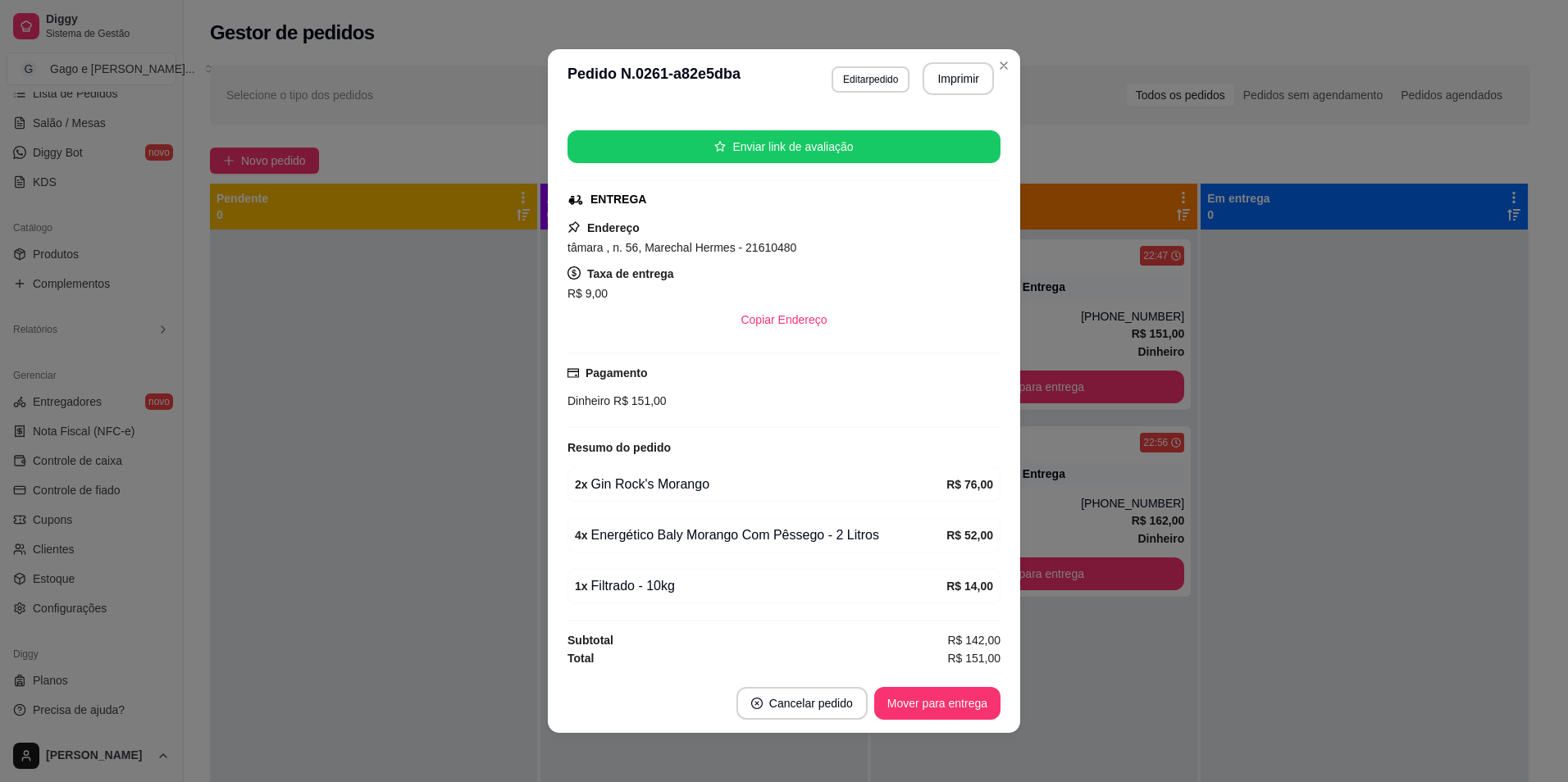
scroll to position [4, 0]
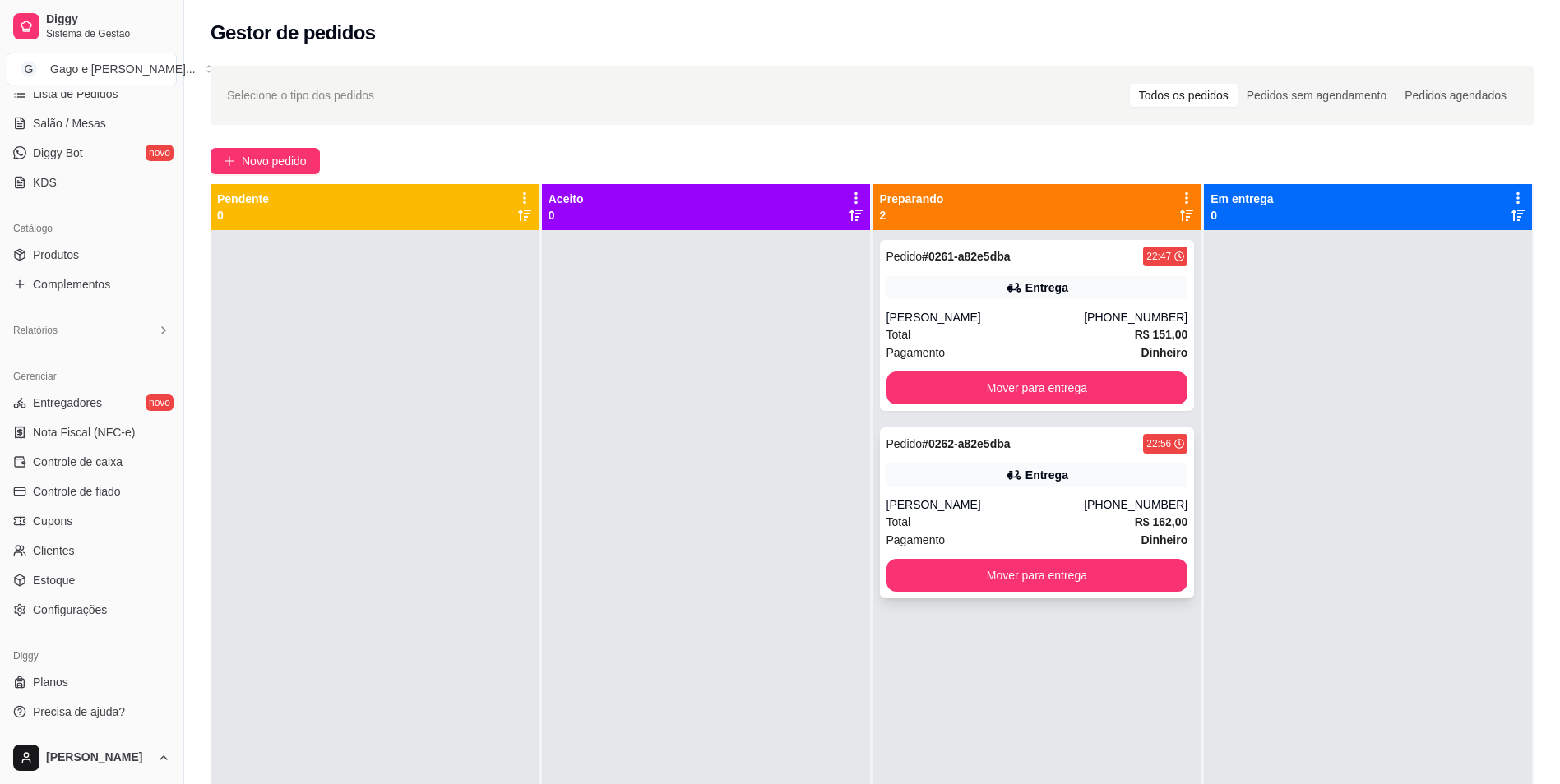
click at [1017, 519] on div "Total R$ 162,00" at bounding box center [1037, 522] width 302 height 18
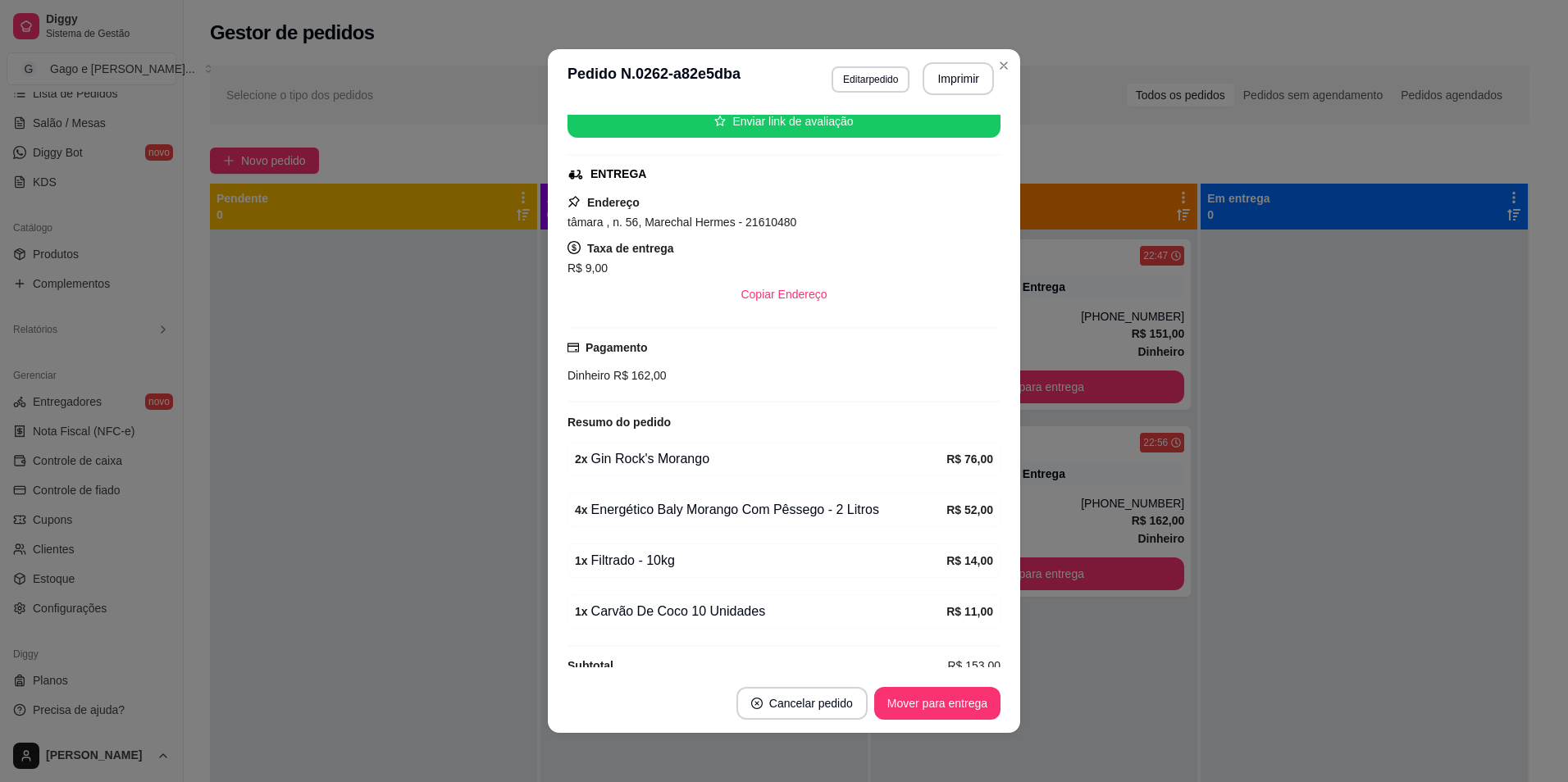
scroll to position [237, 0]
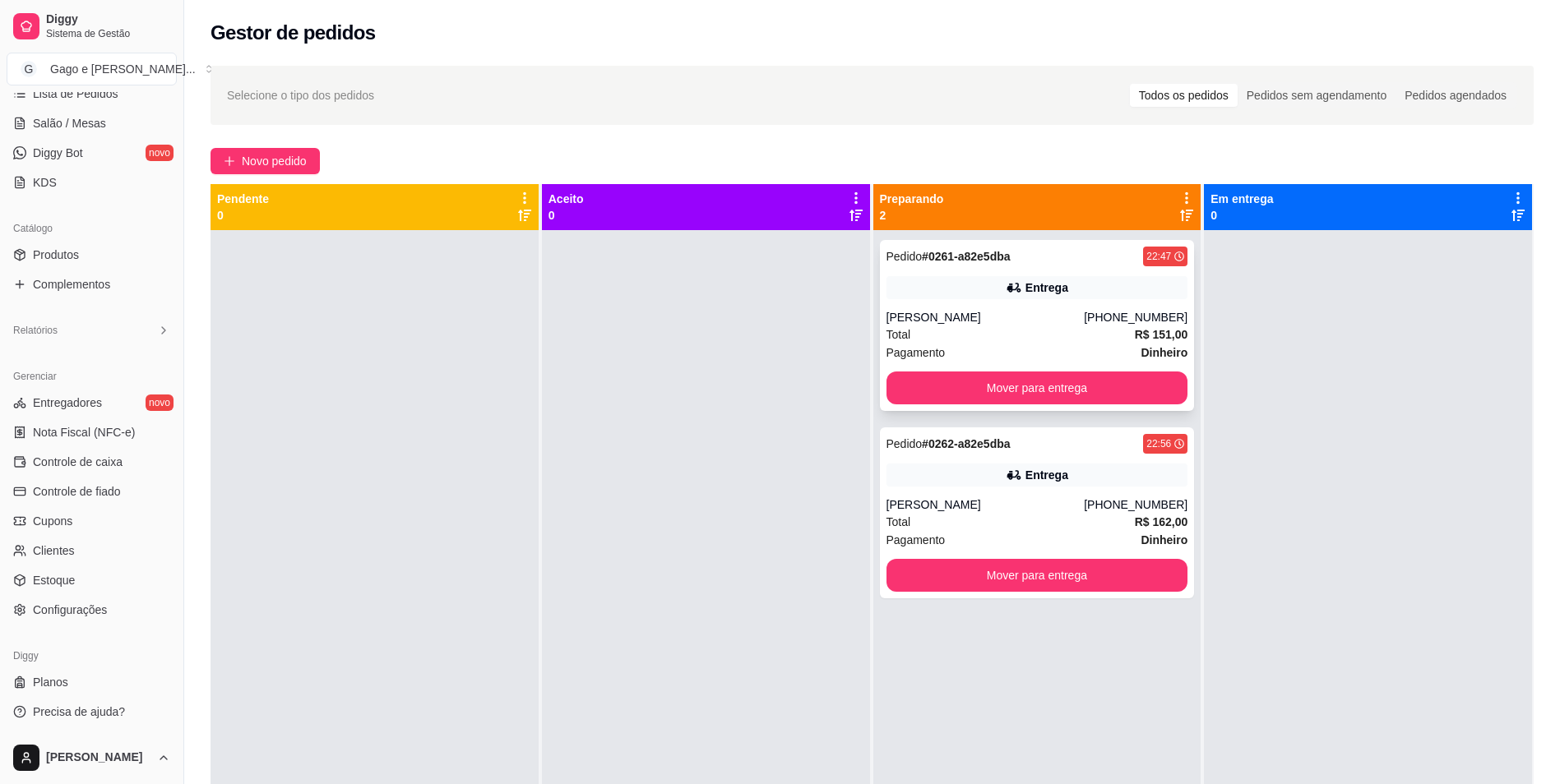
click at [1079, 317] on div "[PERSON_NAME]" at bounding box center [985, 317] width 198 height 17
click at [1056, 498] on div "[PERSON_NAME]" at bounding box center [985, 504] width 198 height 17
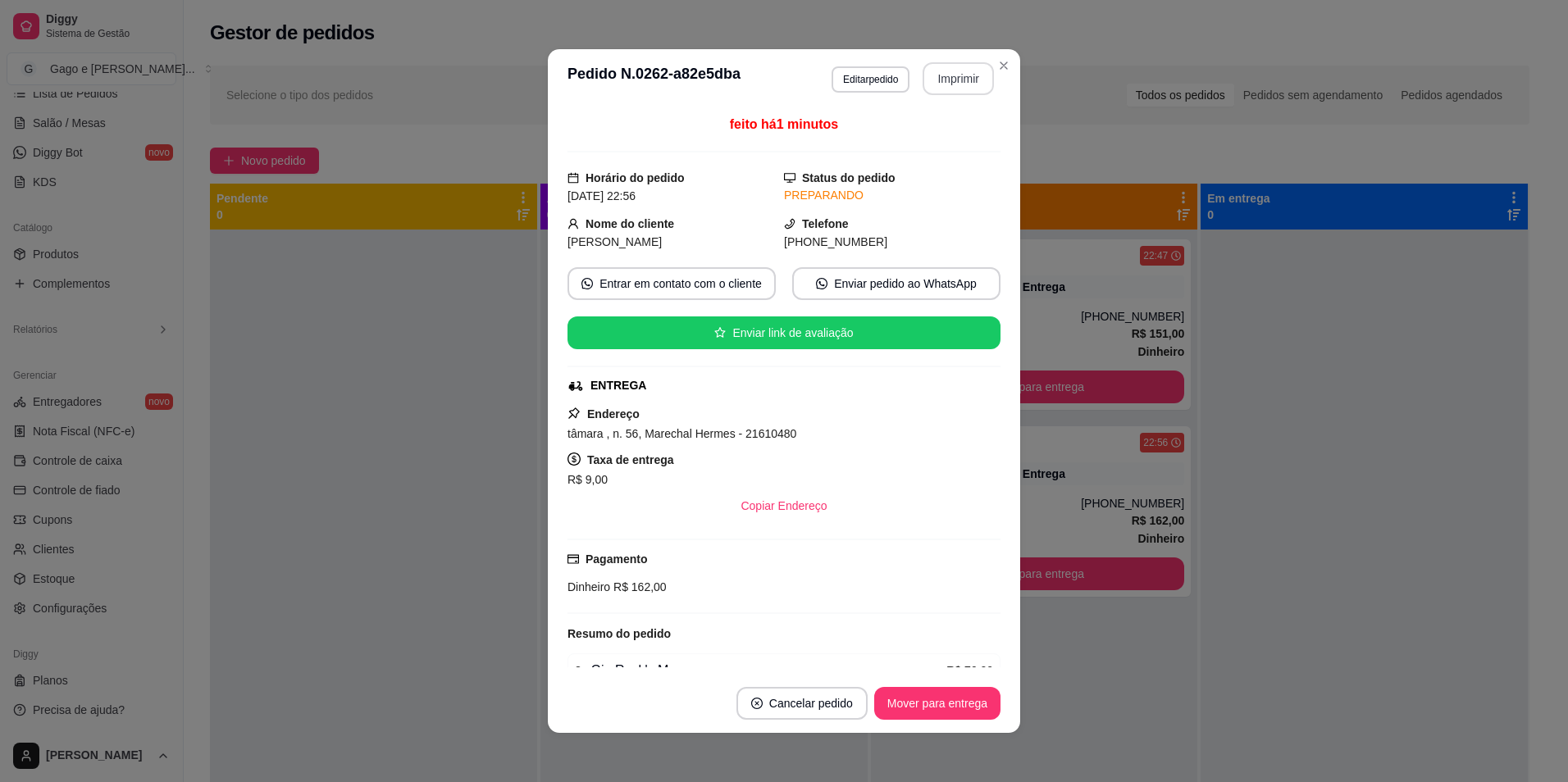
click at [973, 80] on button "Imprimir" at bounding box center [958, 79] width 72 height 33
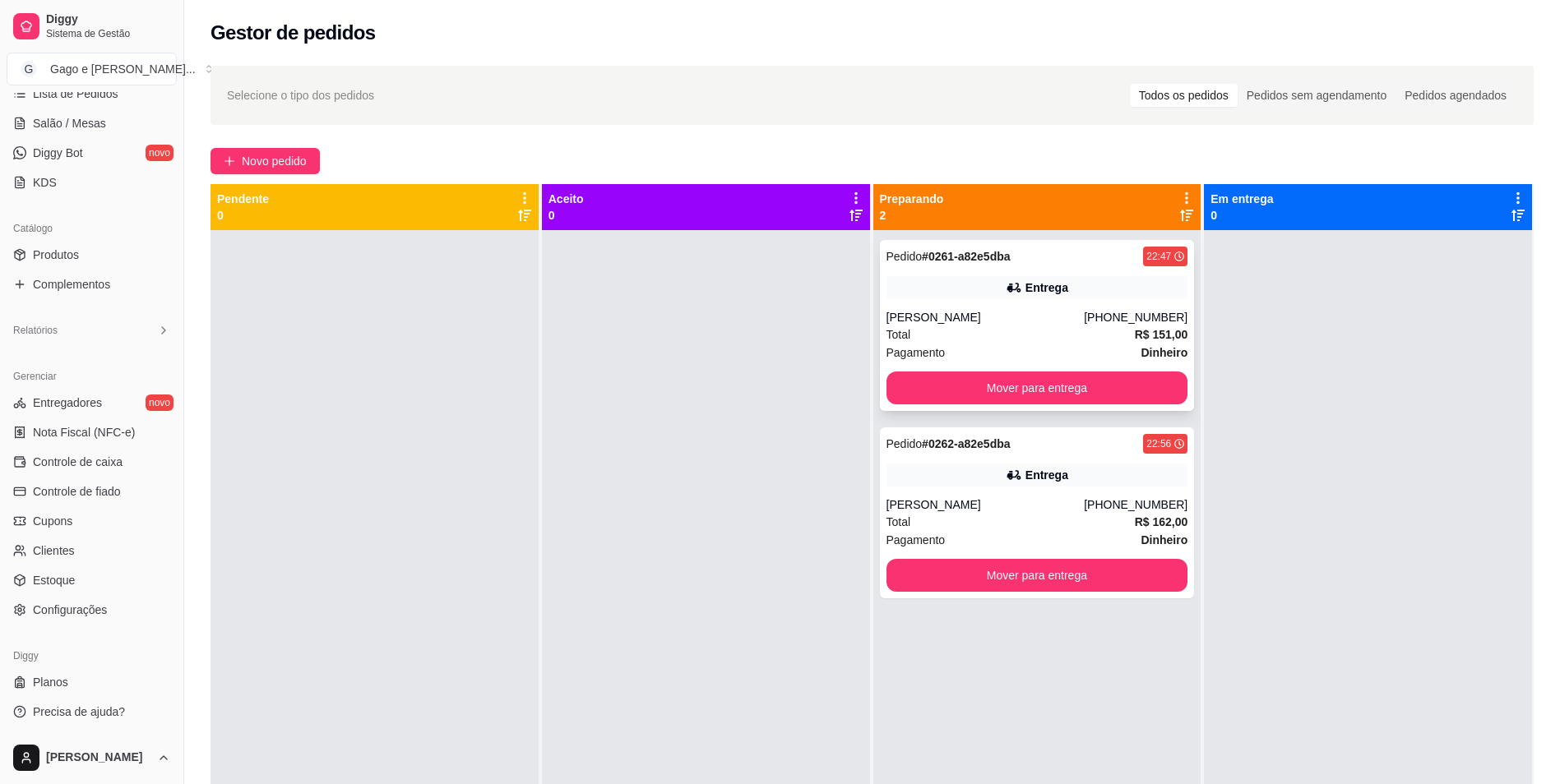
click at [1070, 311] on div "[PERSON_NAME]" at bounding box center [985, 317] width 198 height 17
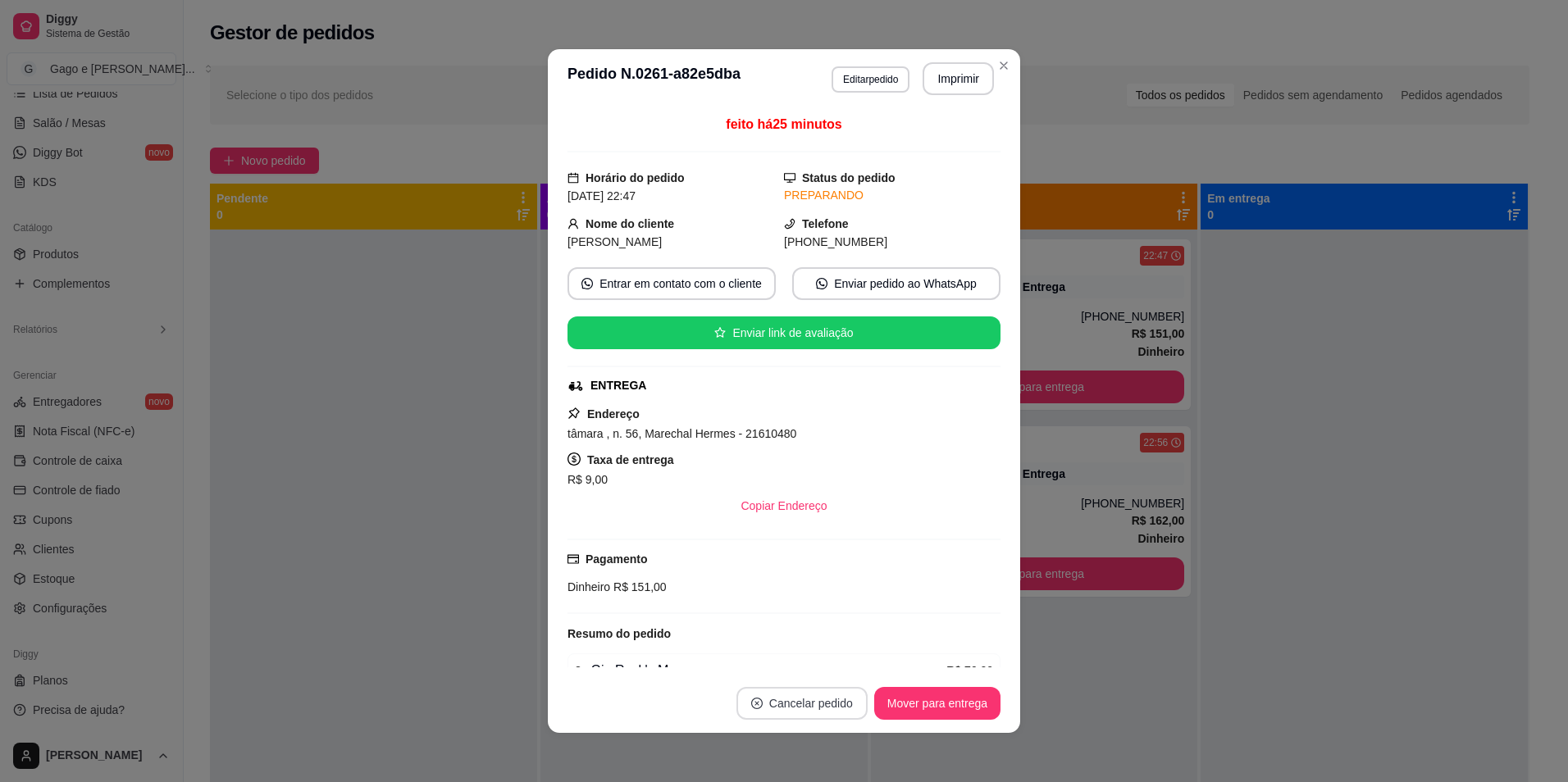
click at [818, 701] on button "Cancelar pedido" at bounding box center [802, 703] width 132 height 33
click at [828, 652] on button "Sim" at bounding box center [841, 663] width 64 height 32
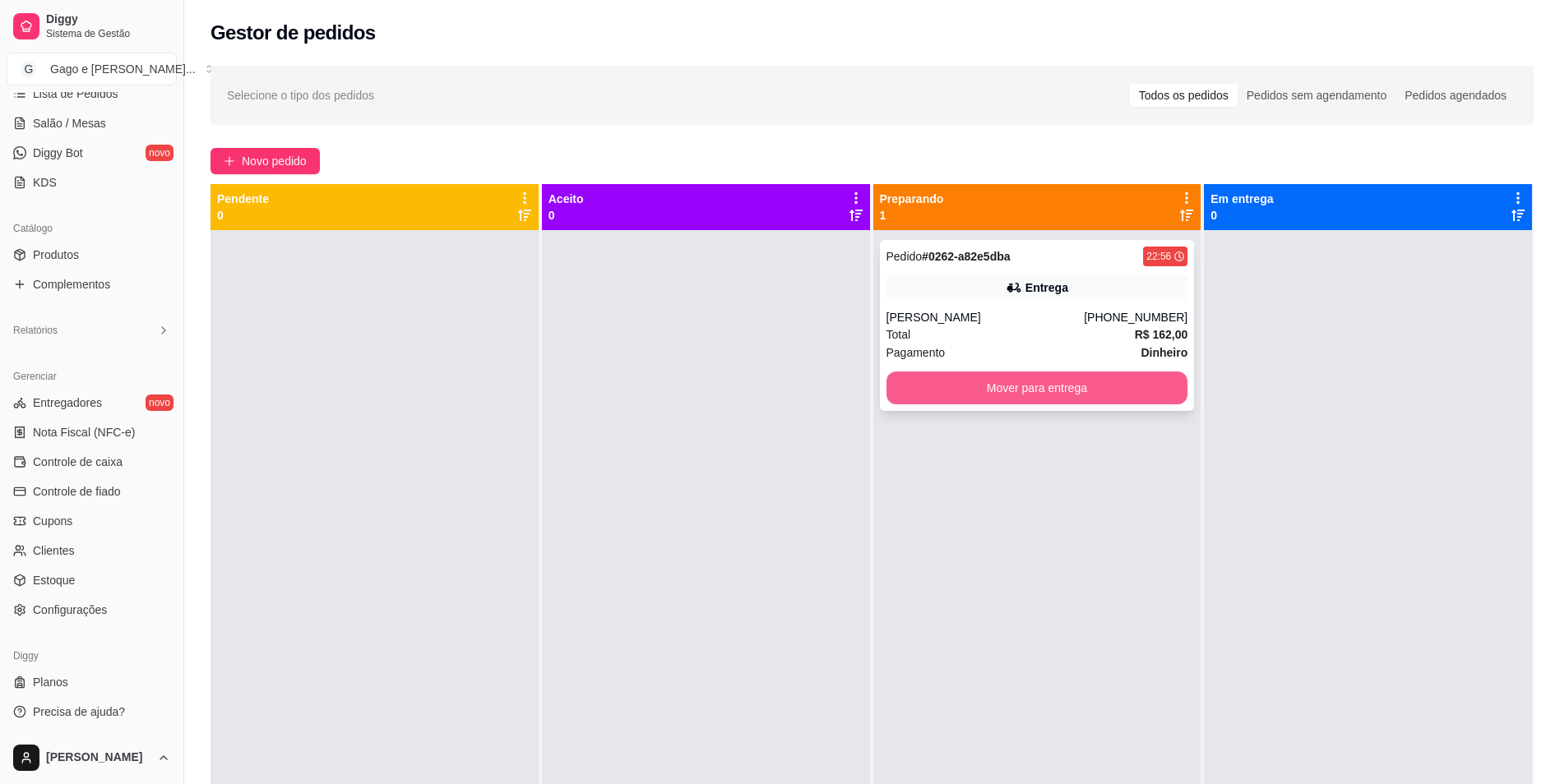
click at [1101, 397] on button "Mover para entrega" at bounding box center [1037, 388] width 302 height 33
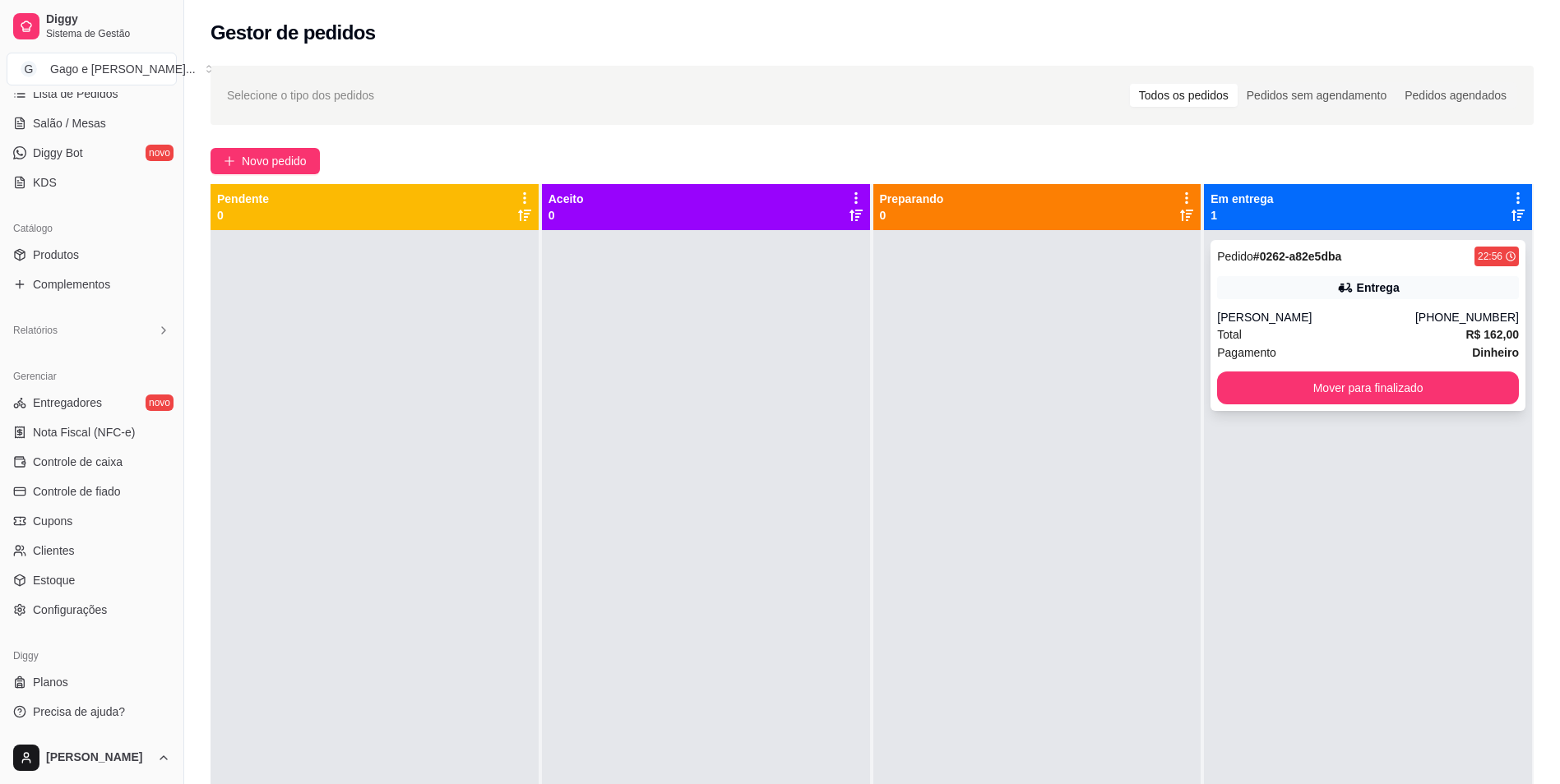
click at [1275, 303] on div "Pedido # 0262-a82e5dba 22:56 Entrega [PERSON_NAME] [PHONE_NUMBER] Total R$ 162,…" at bounding box center [1368, 325] width 315 height 171
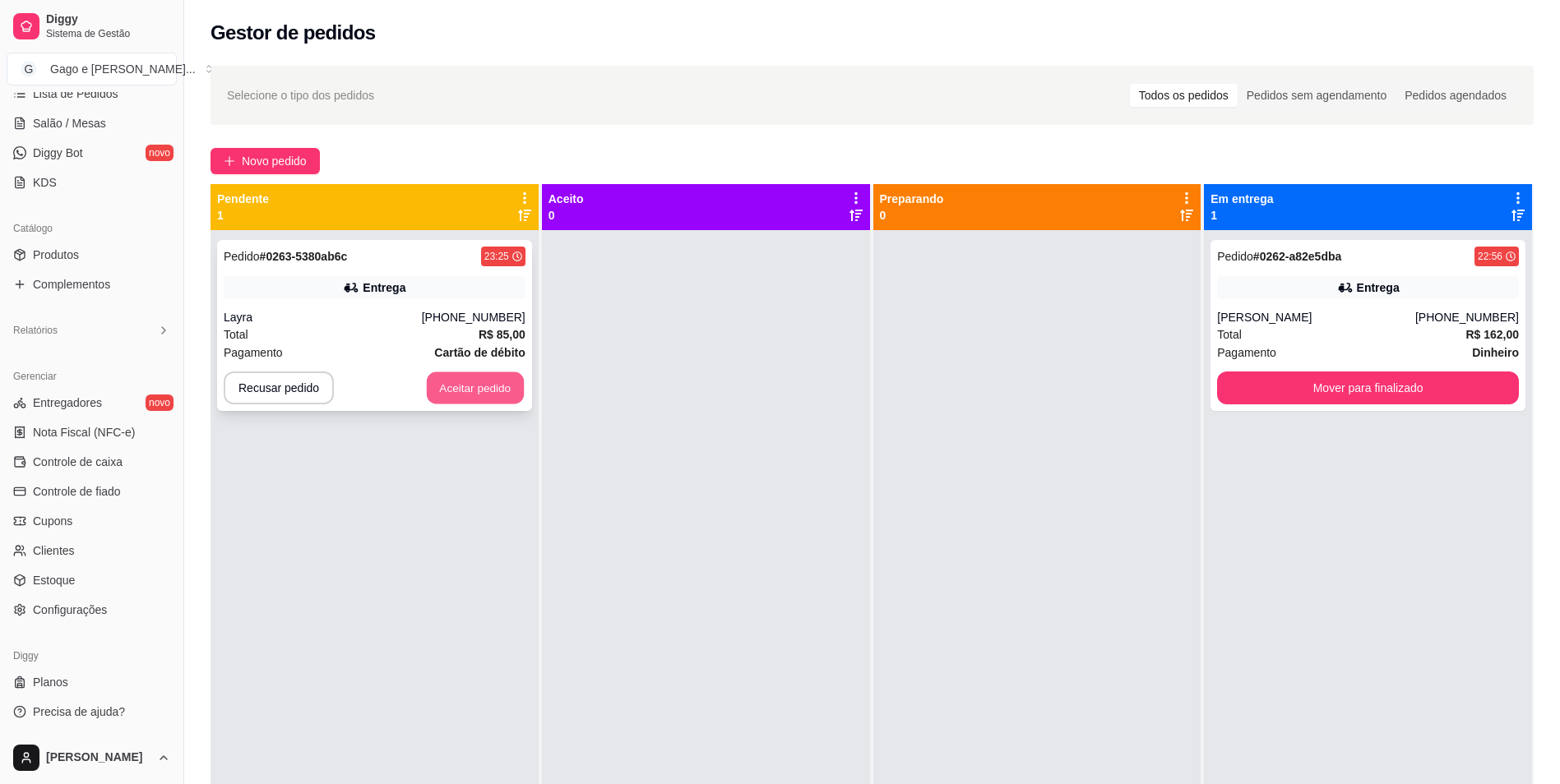
click at [457, 387] on button "Aceitar pedido" at bounding box center [475, 388] width 97 height 32
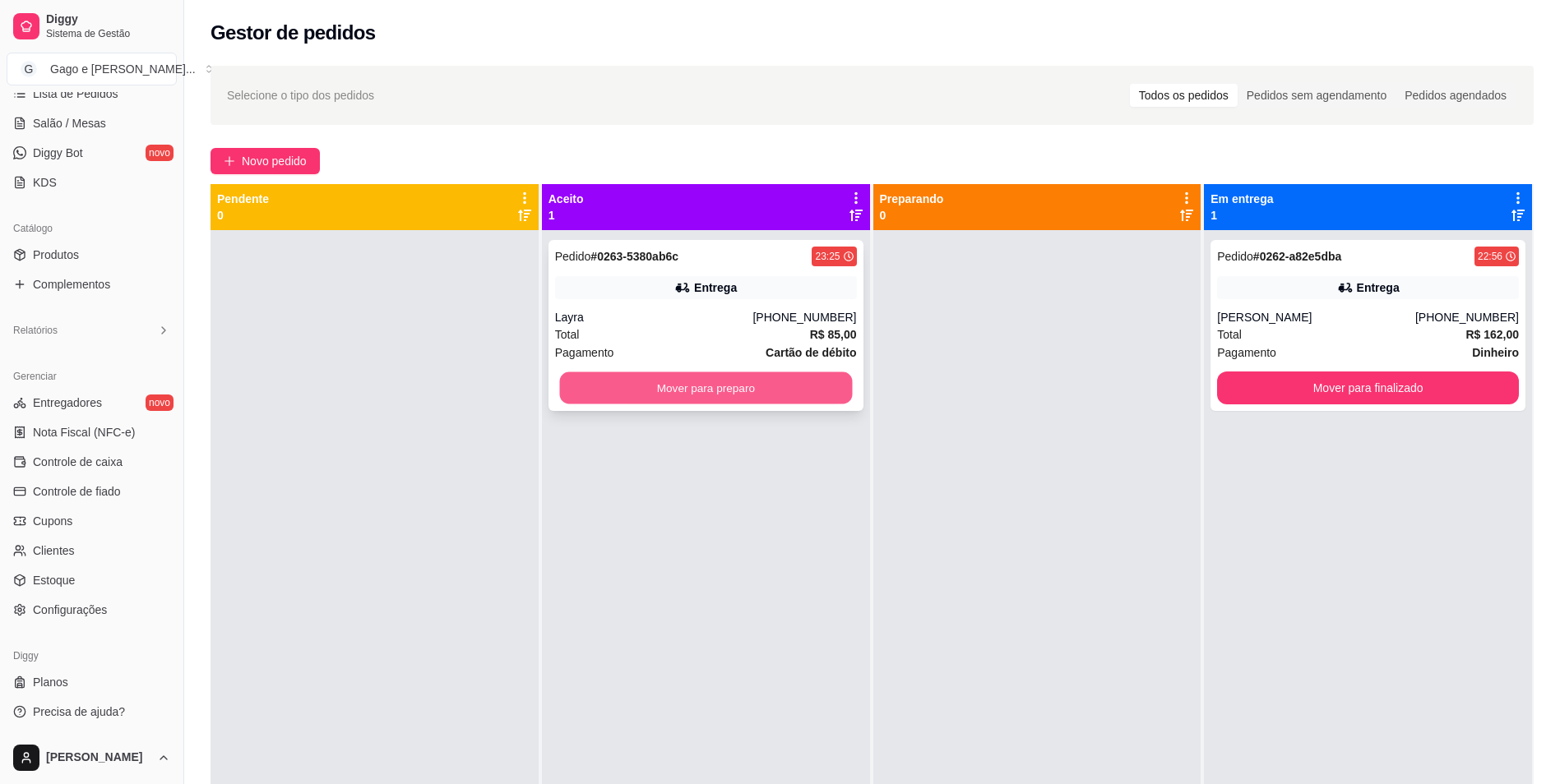
click at [668, 394] on button "Mover para preparo" at bounding box center [706, 388] width 293 height 32
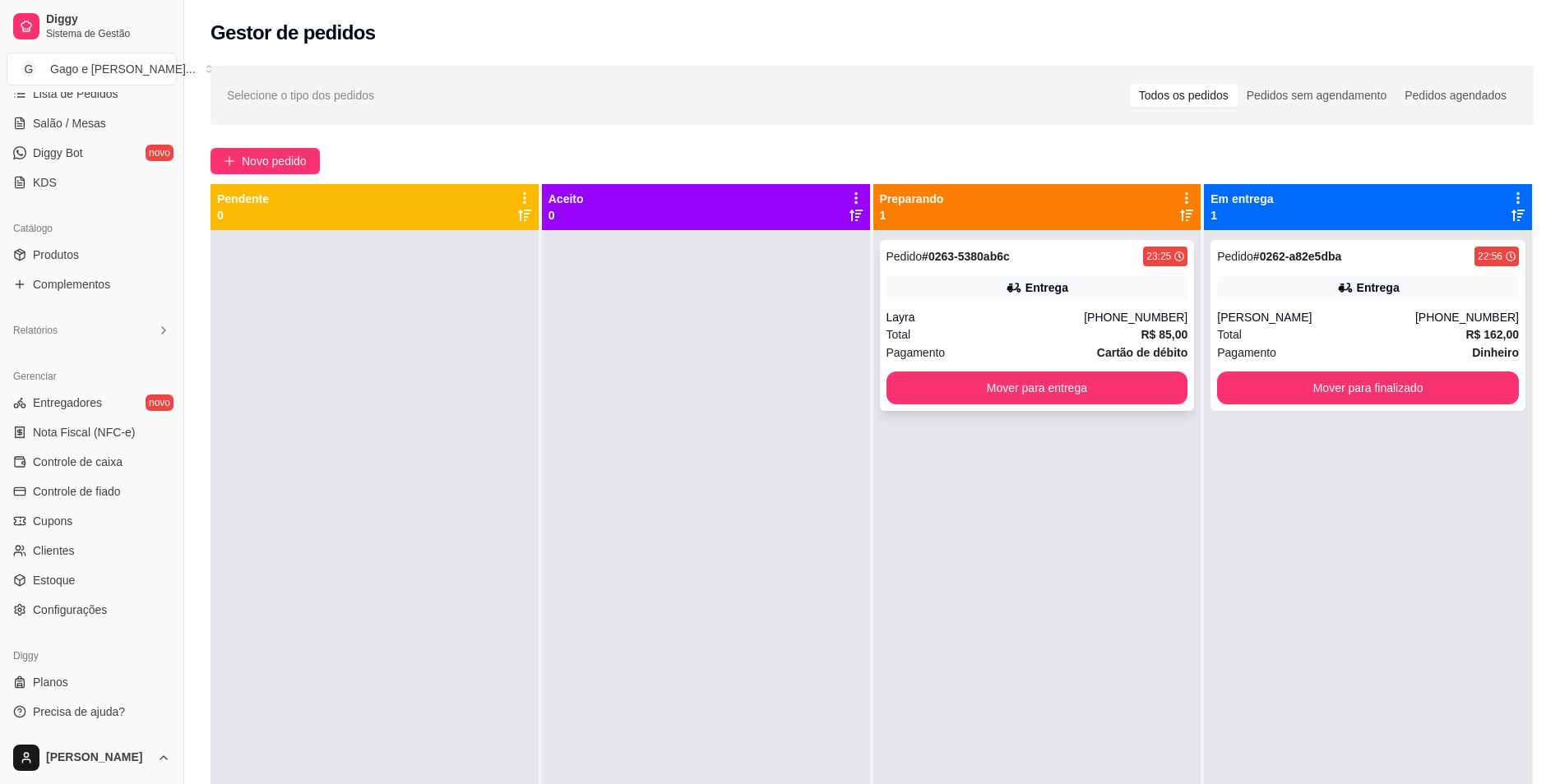
click at [906, 319] on div "Layra" at bounding box center [985, 317] width 198 height 17
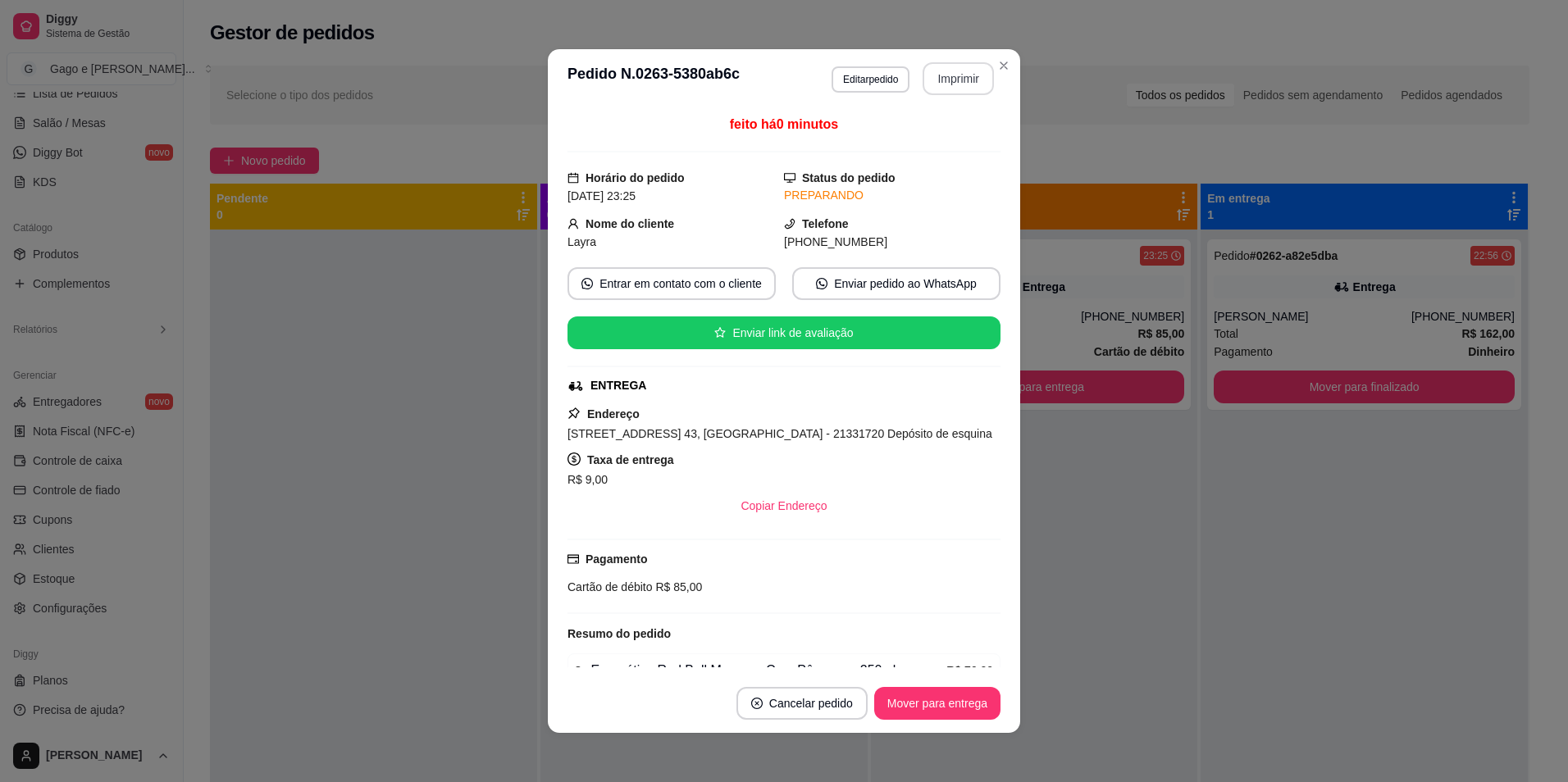
click at [957, 75] on button "Imprimir" at bounding box center [958, 79] width 72 height 33
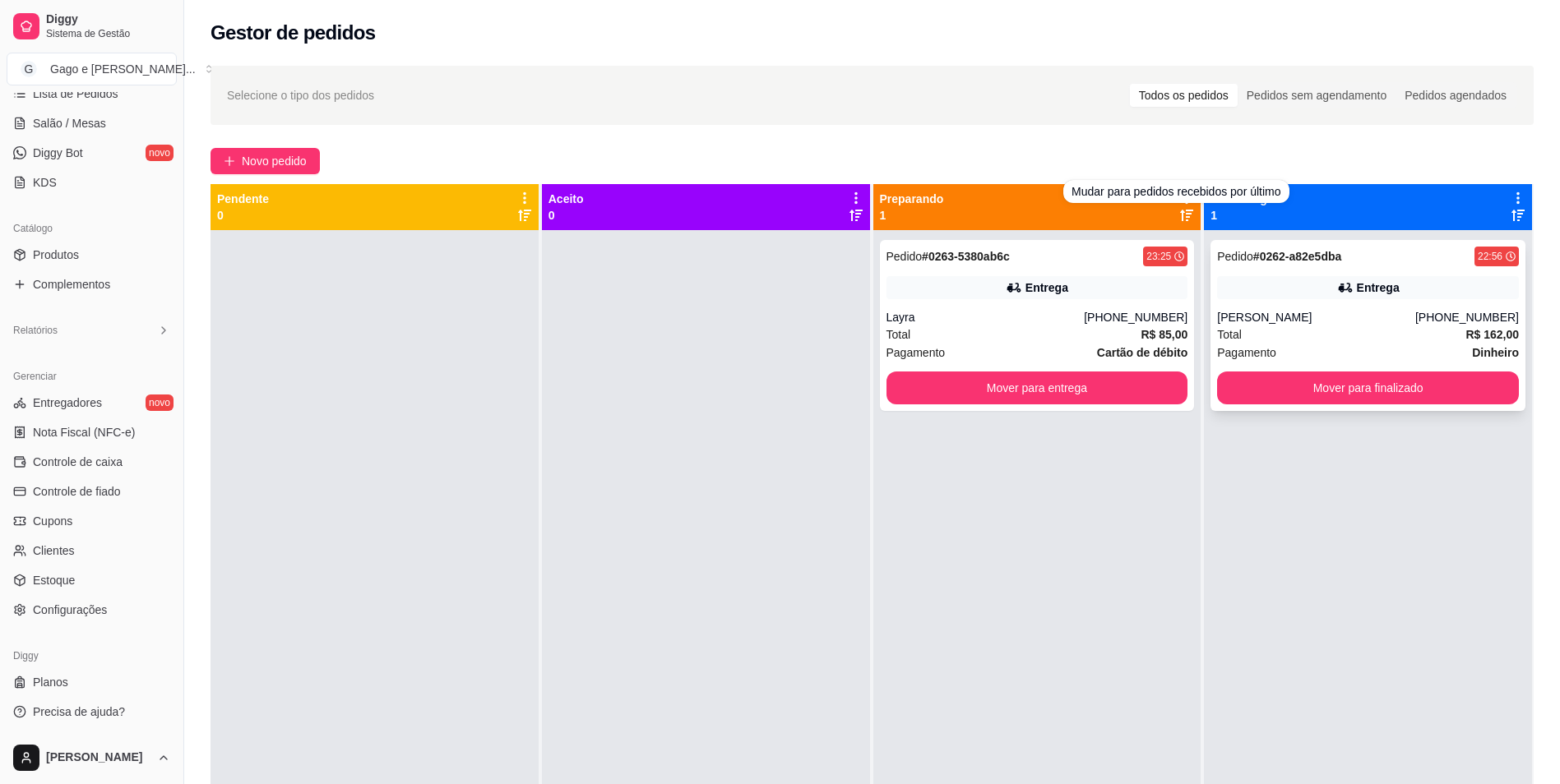
click at [1324, 308] on div "Pedido # 0262-a82e5dba 22:56 Entrega [PERSON_NAME] [PHONE_NUMBER] Total R$ 162,…" at bounding box center [1368, 325] width 315 height 171
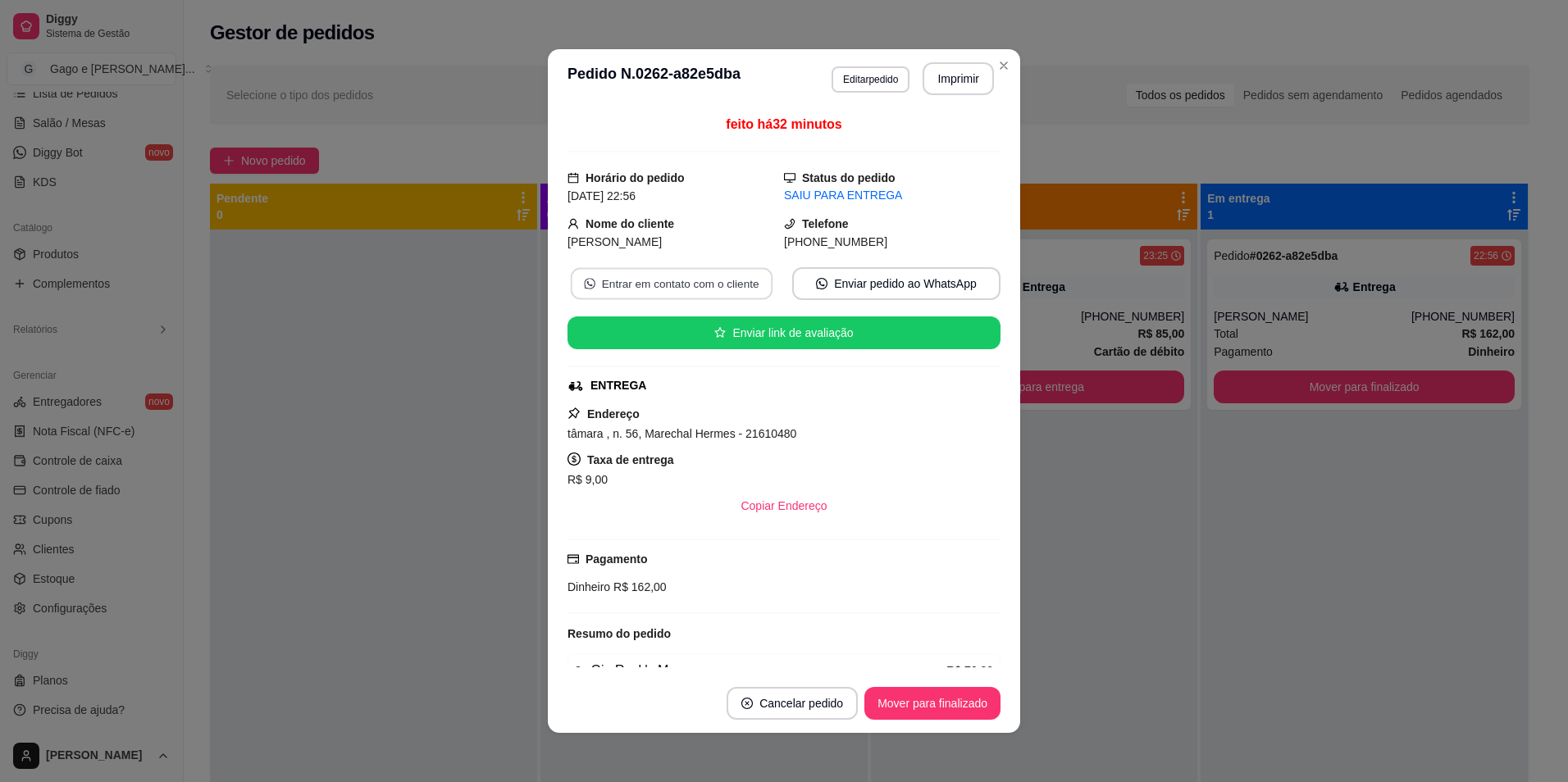
click at [672, 282] on button "Entrar em contato com o cliente" at bounding box center [671, 284] width 201 height 32
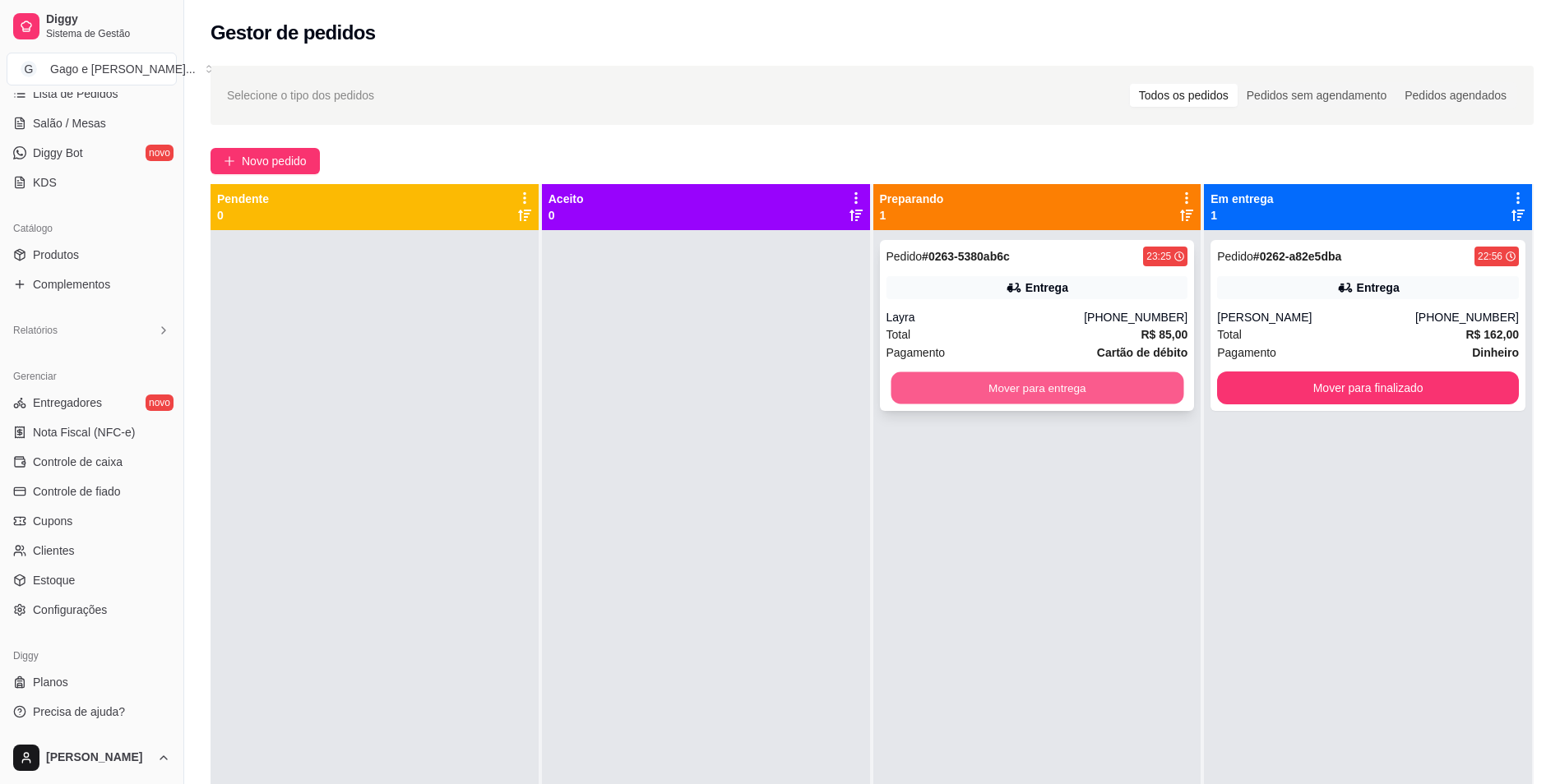
click at [1055, 384] on button "Mover para entrega" at bounding box center [1037, 388] width 293 height 32
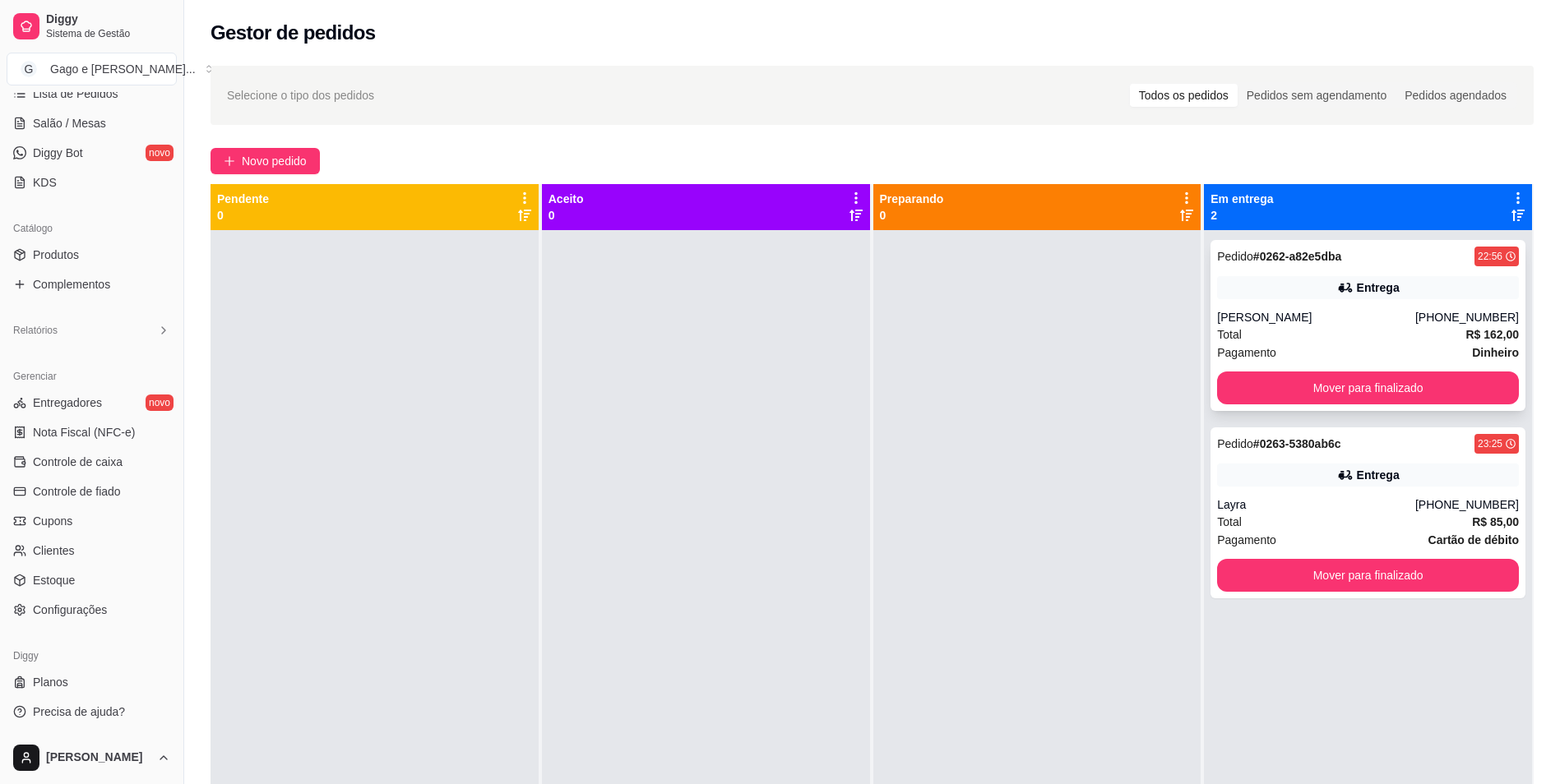
click at [1471, 297] on div "Entrega" at bounding box center [1368, 288] width 302 height 23
click at [1300, 479] on div "Entrega" at bounding box center [1368, 475] width 302 height 23
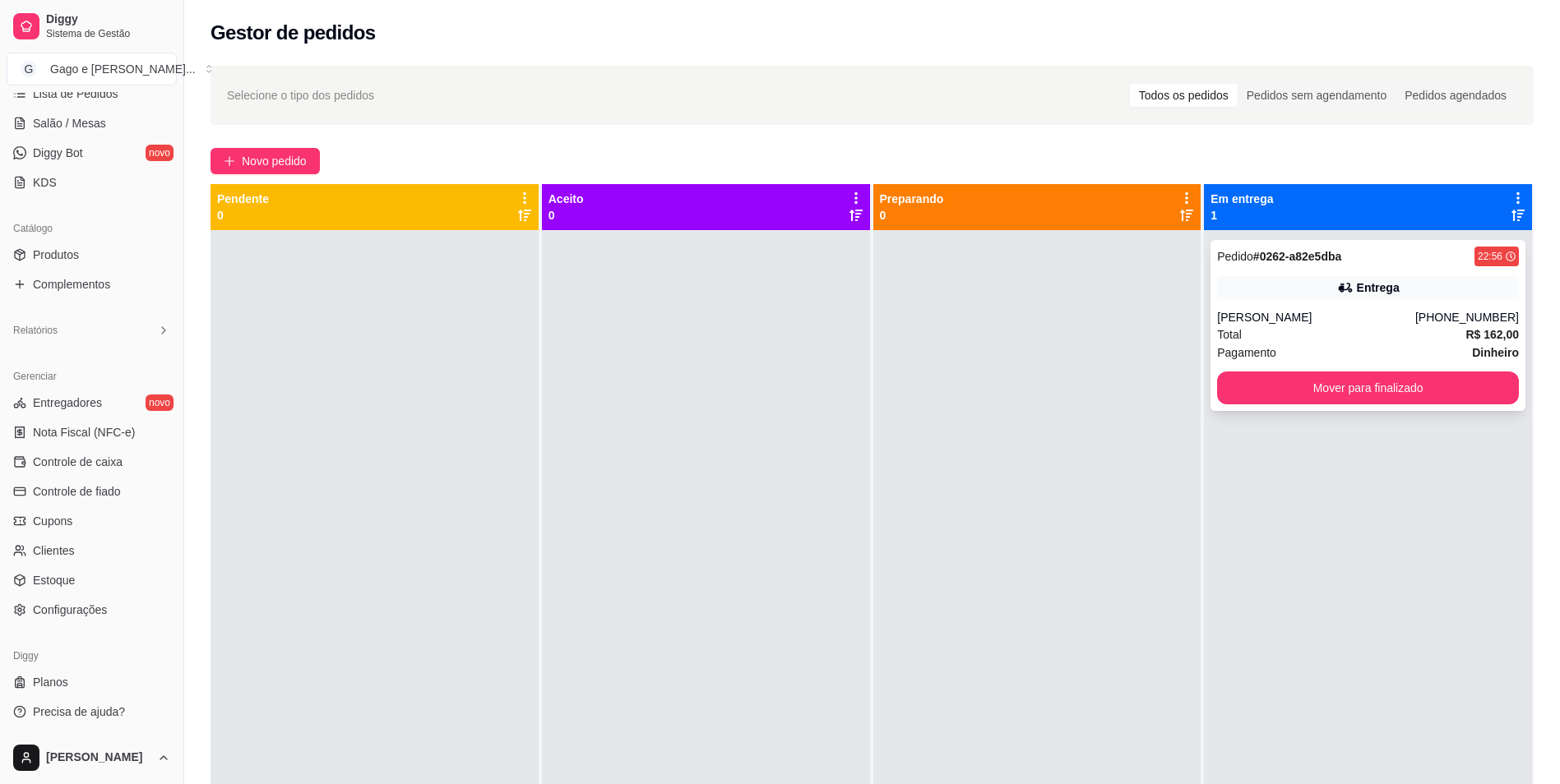
click at [1374, 312] on div "[PERSON_NAME]" at bounding box center [1317, 317] width 198 height 17
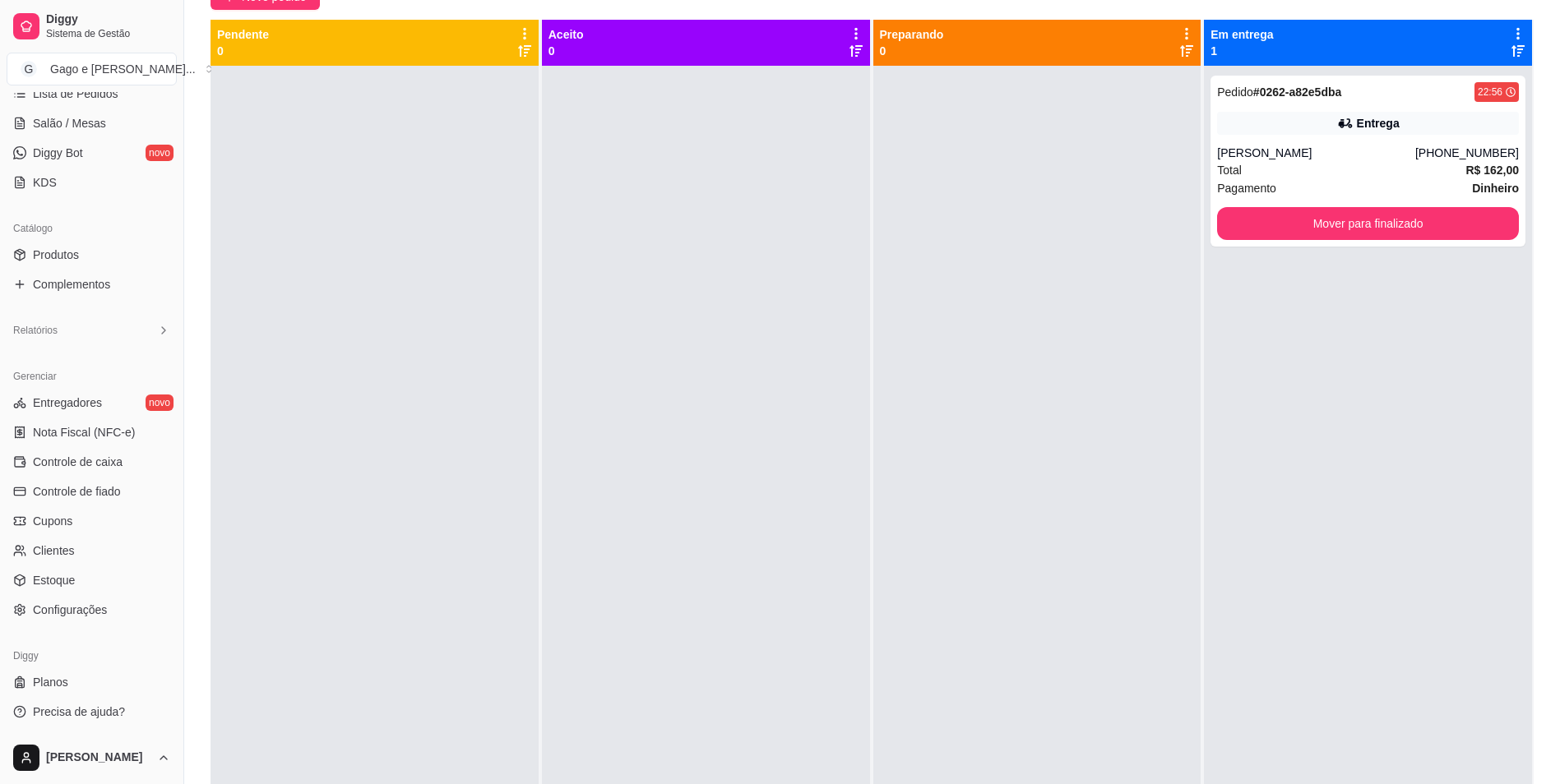
scroll to position [165, 0]
click at [177, 721] on button "Toggle Sidebar" at bounding box center [183, 392] width 13 height 784
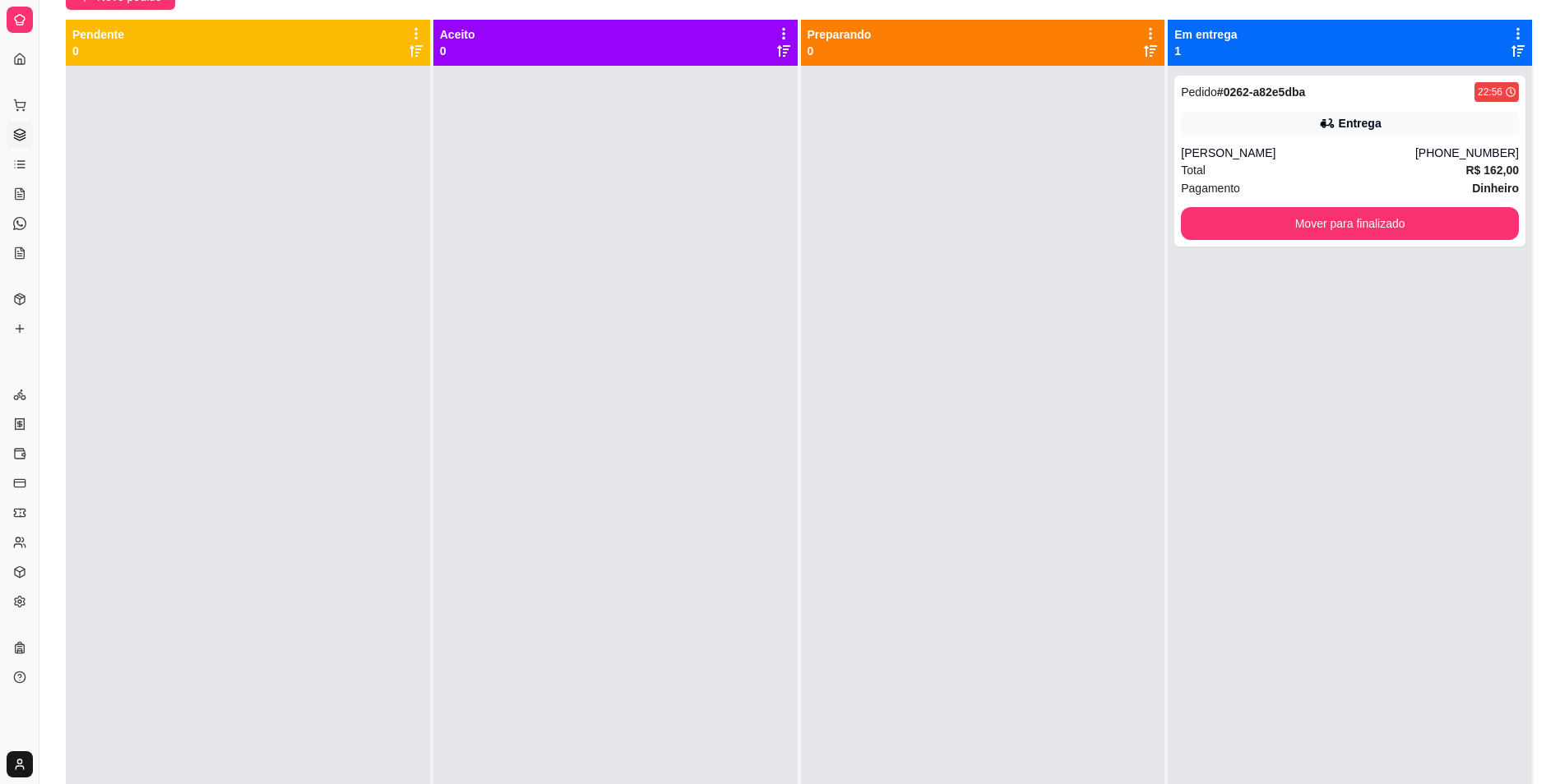
scroll to position [0, 0]
click at [44, 718] on button "Toggle Sidebar" at bounding box center [38, 392] width 13 height 784
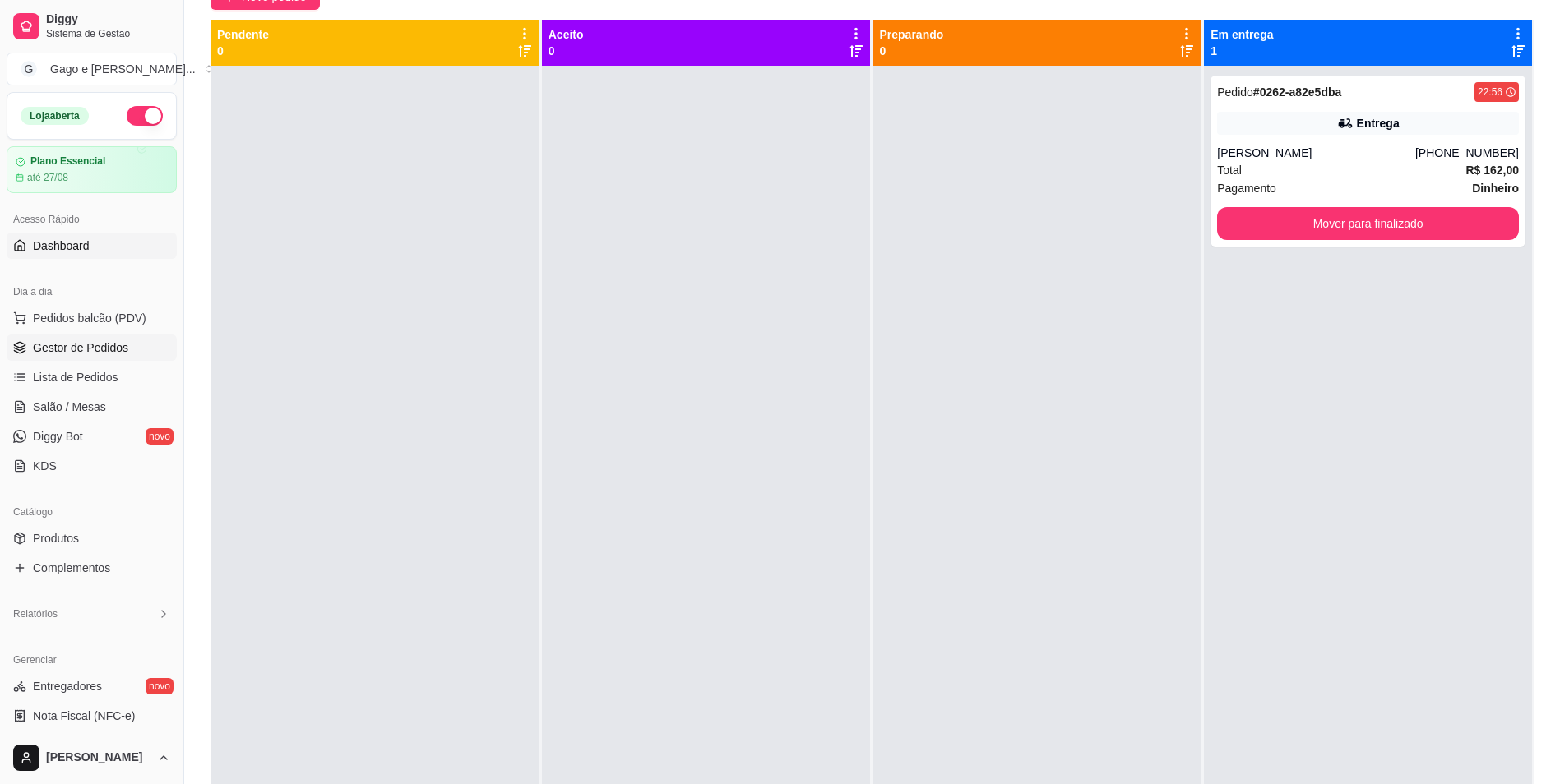
click at [110, 256] on link "Dashboard" at bounding box center [91, 246] width 170 height 27
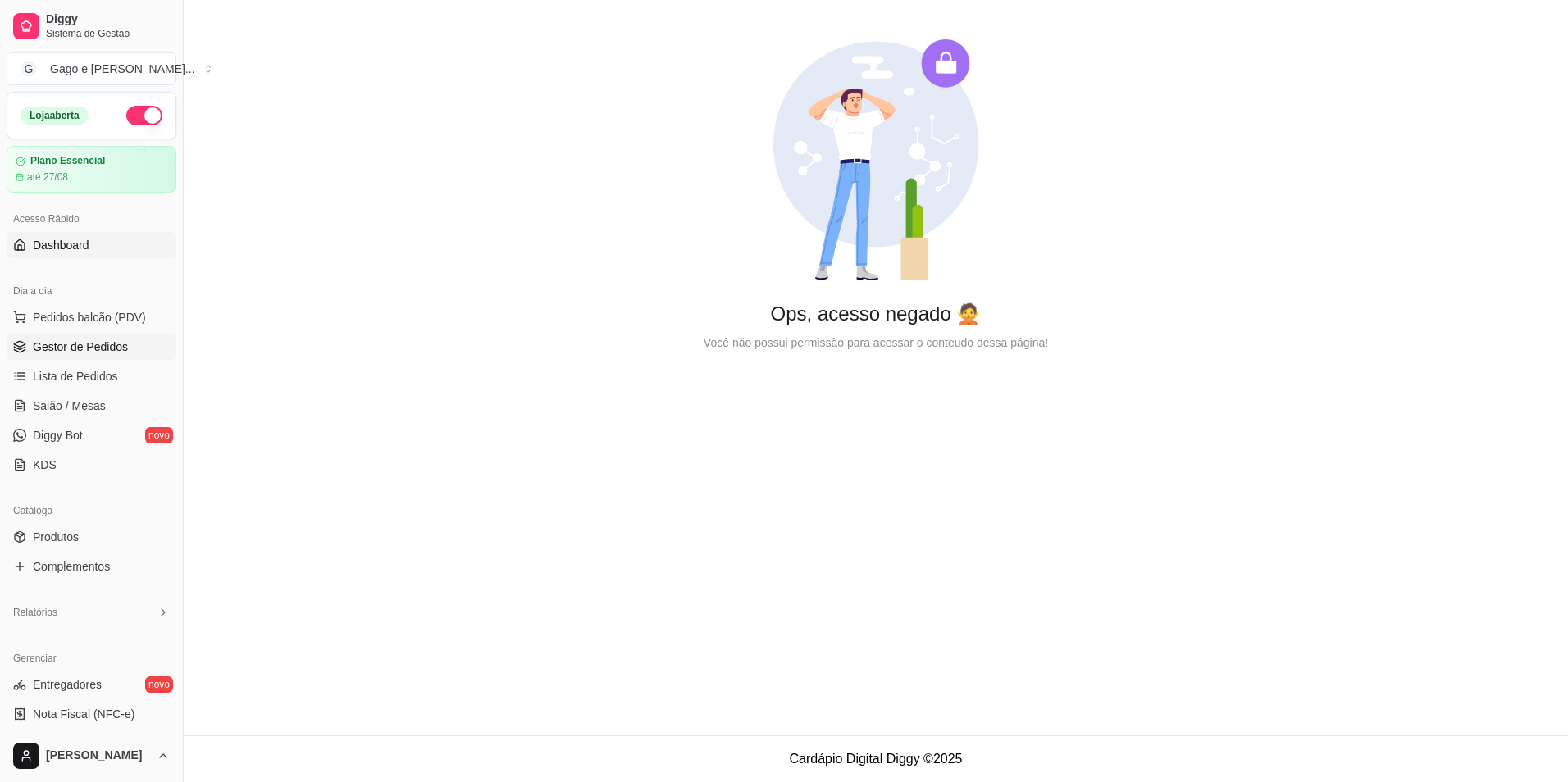
click at [139, 340] on link "Gestor de Pedidos" at bounding box center [91, 347] width 170 height 26
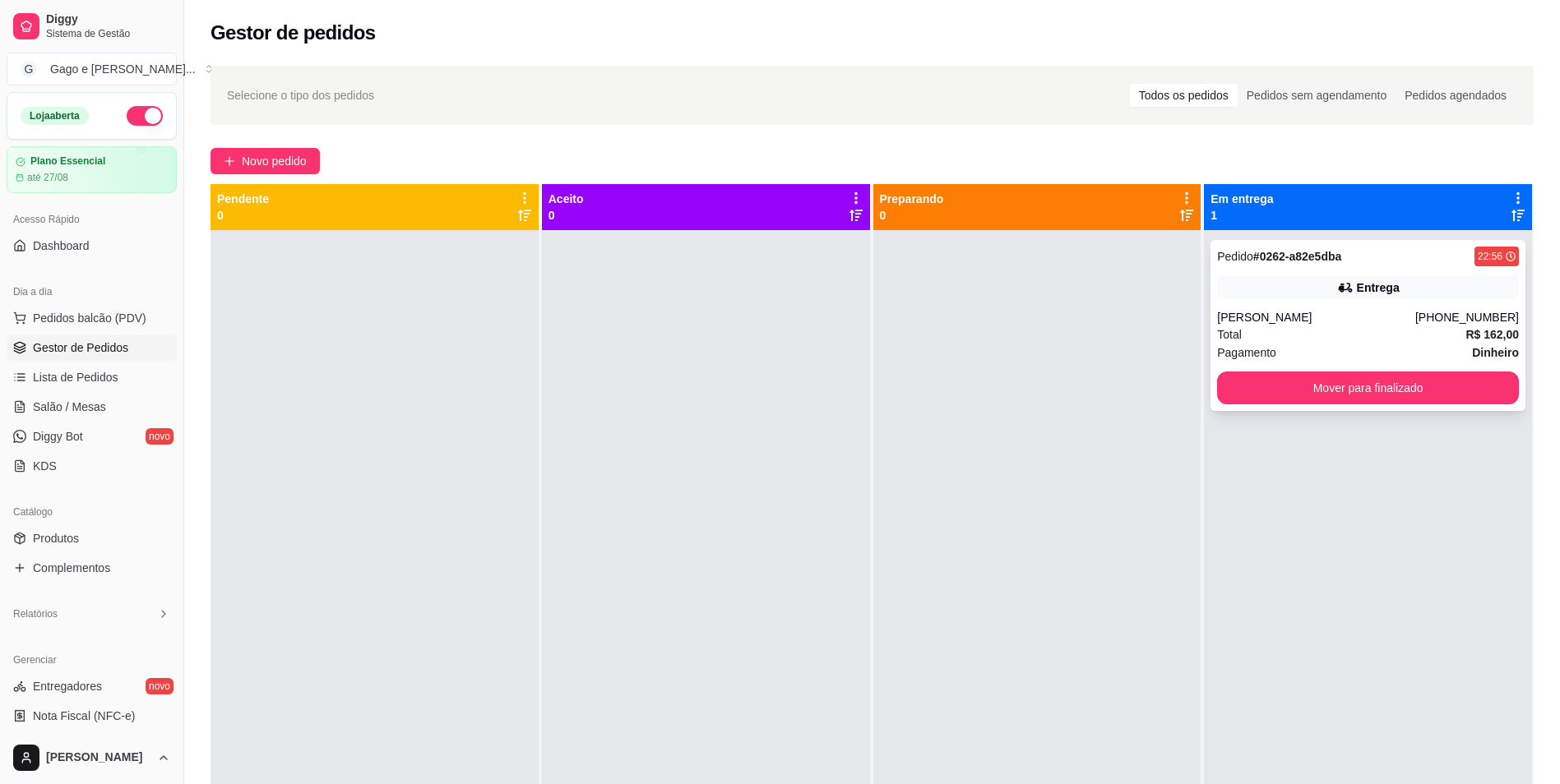
click at [1413, 290] on div "Entrega" at bounding box center [1368, 288] width 302 height 23
click at [1368, 399] on button "Mover para finalizado" at bounding box center [1368, 388] width 302 height 33
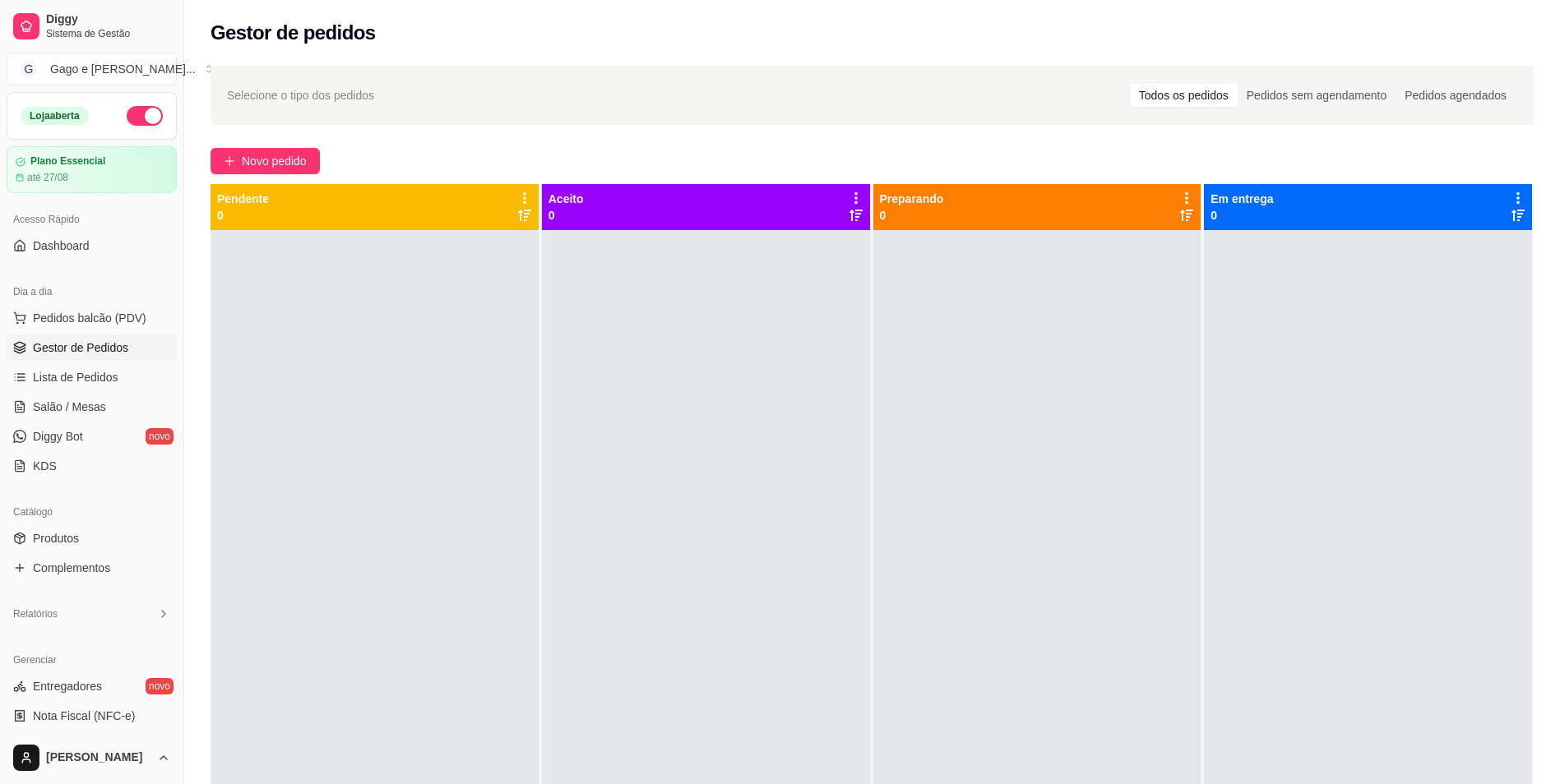
click at [143, 121] on button "button" at bounding box center [144, 116] width 36 height 19
